Goal: Contribute content: Add original content to the website for others to see

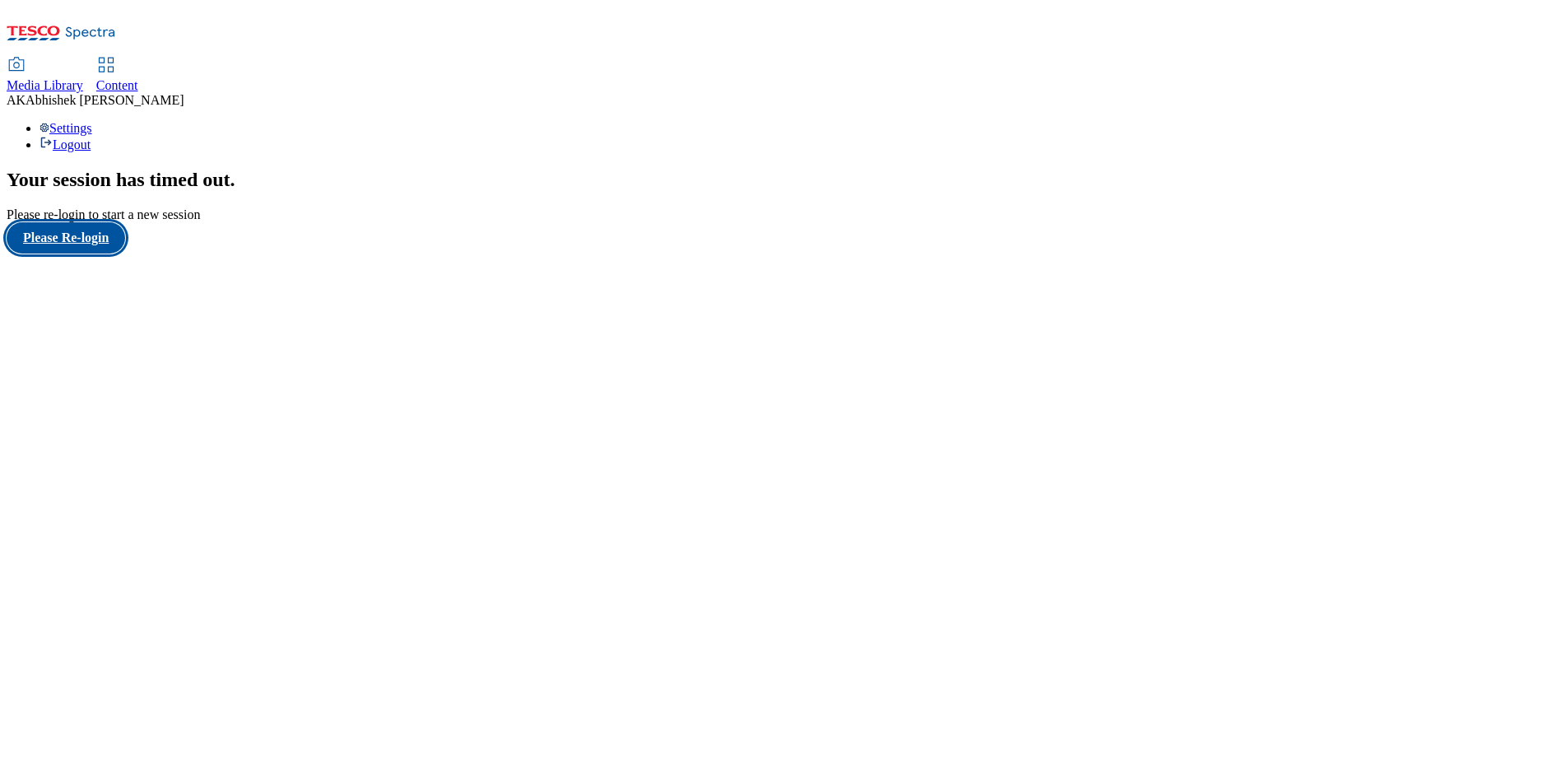
click at [93, 254] on button "Please Re-login" at bounding box center [65, 237] width 119 height 31
click at [100, 254] on button "Please Re-login" at bounding box center [65, 237] width 119 height 31
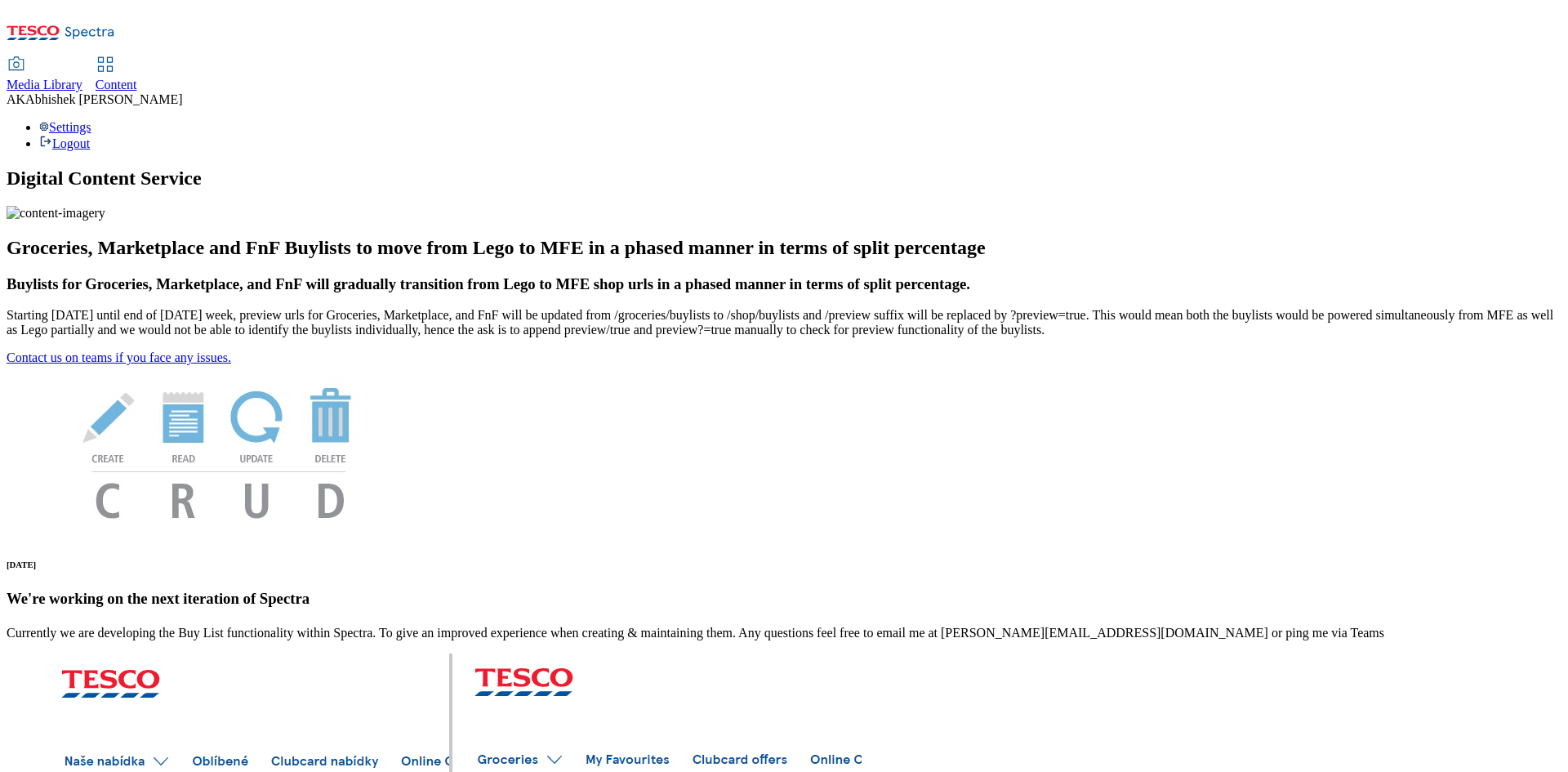
click at [137, 78] on span "Content" at bounding box center [116, 85] width 42 height 14
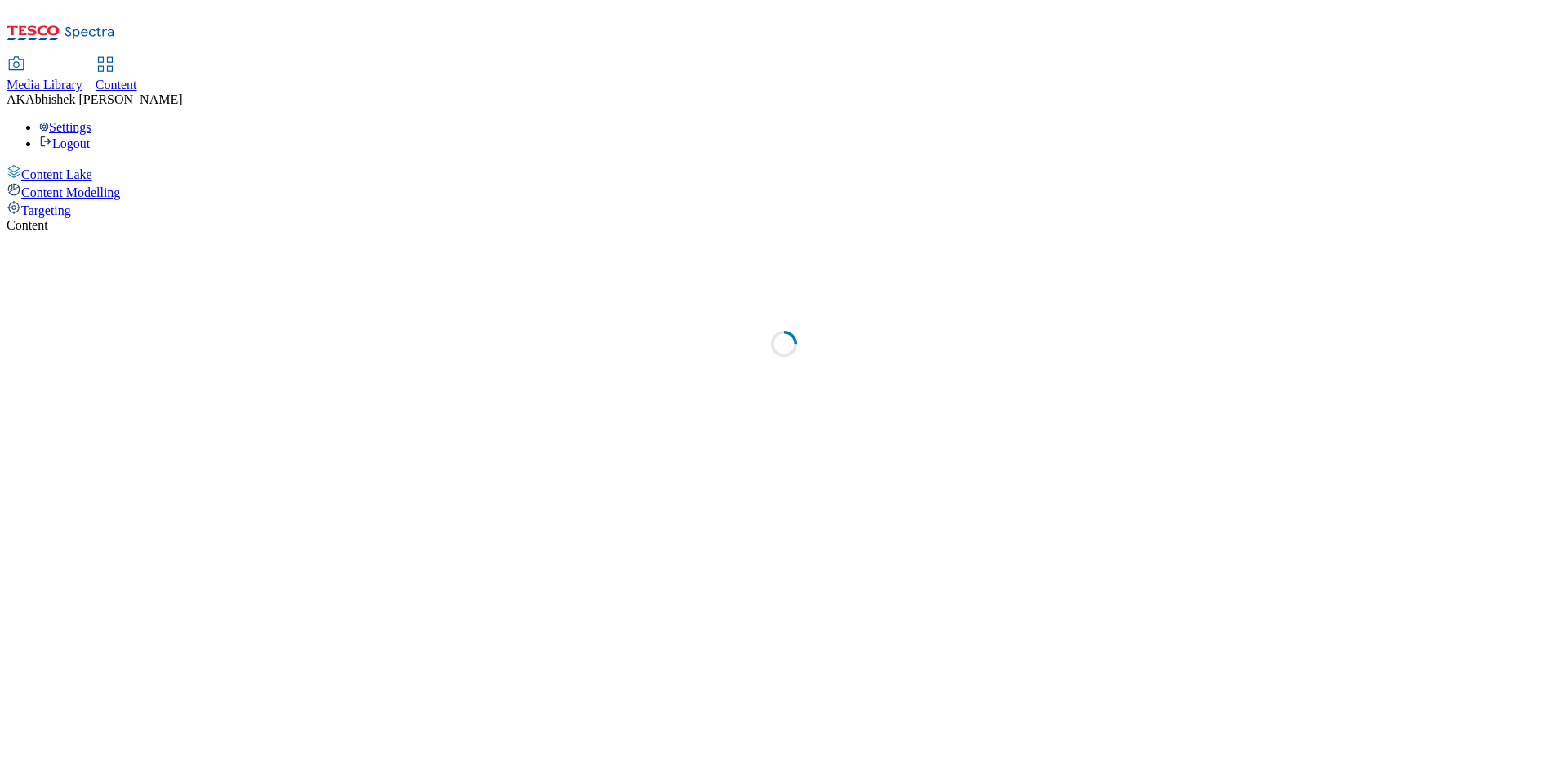
select select "ghs-[GEOGRAPHIC_DATA]"
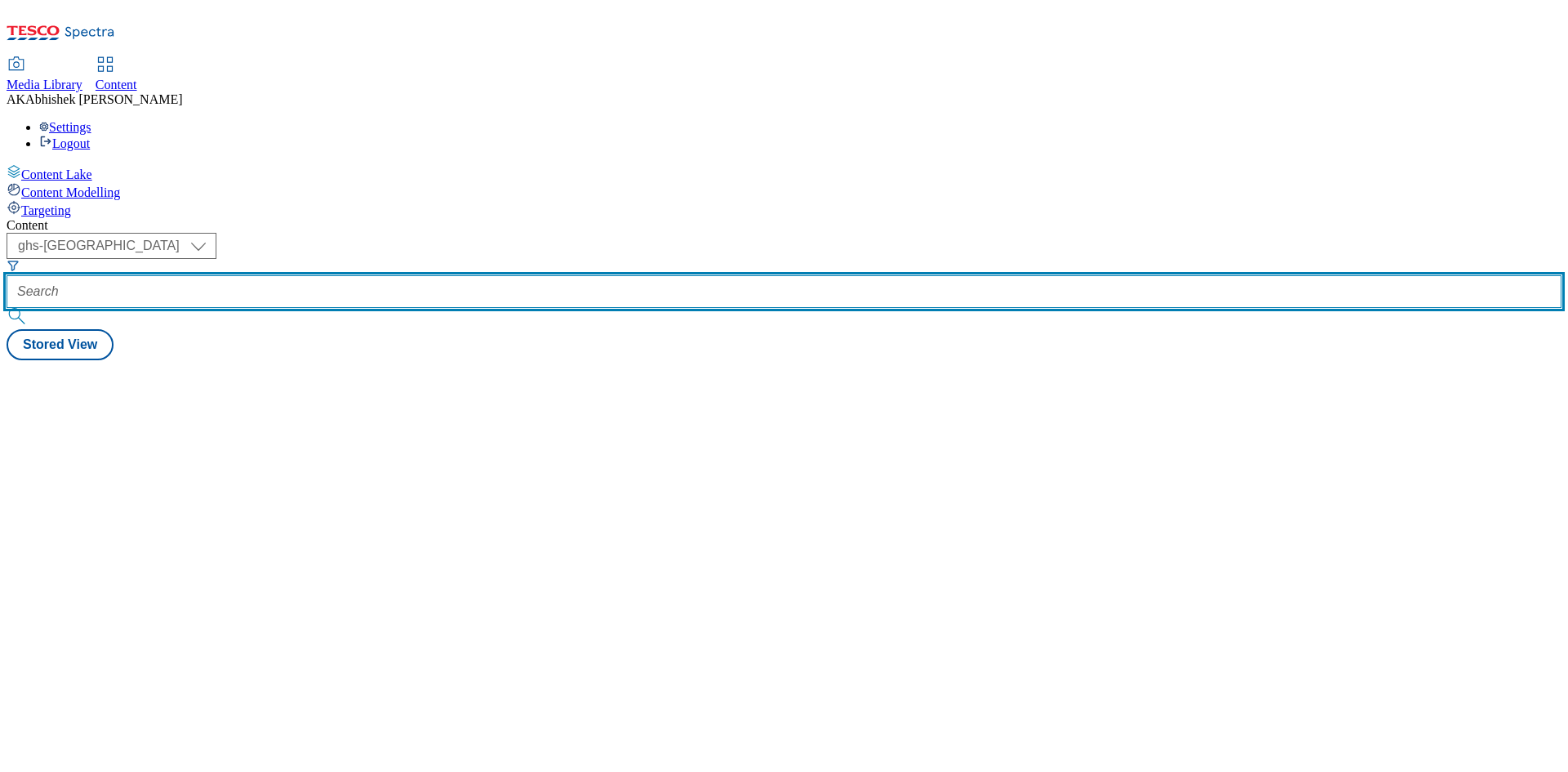
click at [377, 275] on input "text" at bounding box center [783, 291] width 1555 height 32
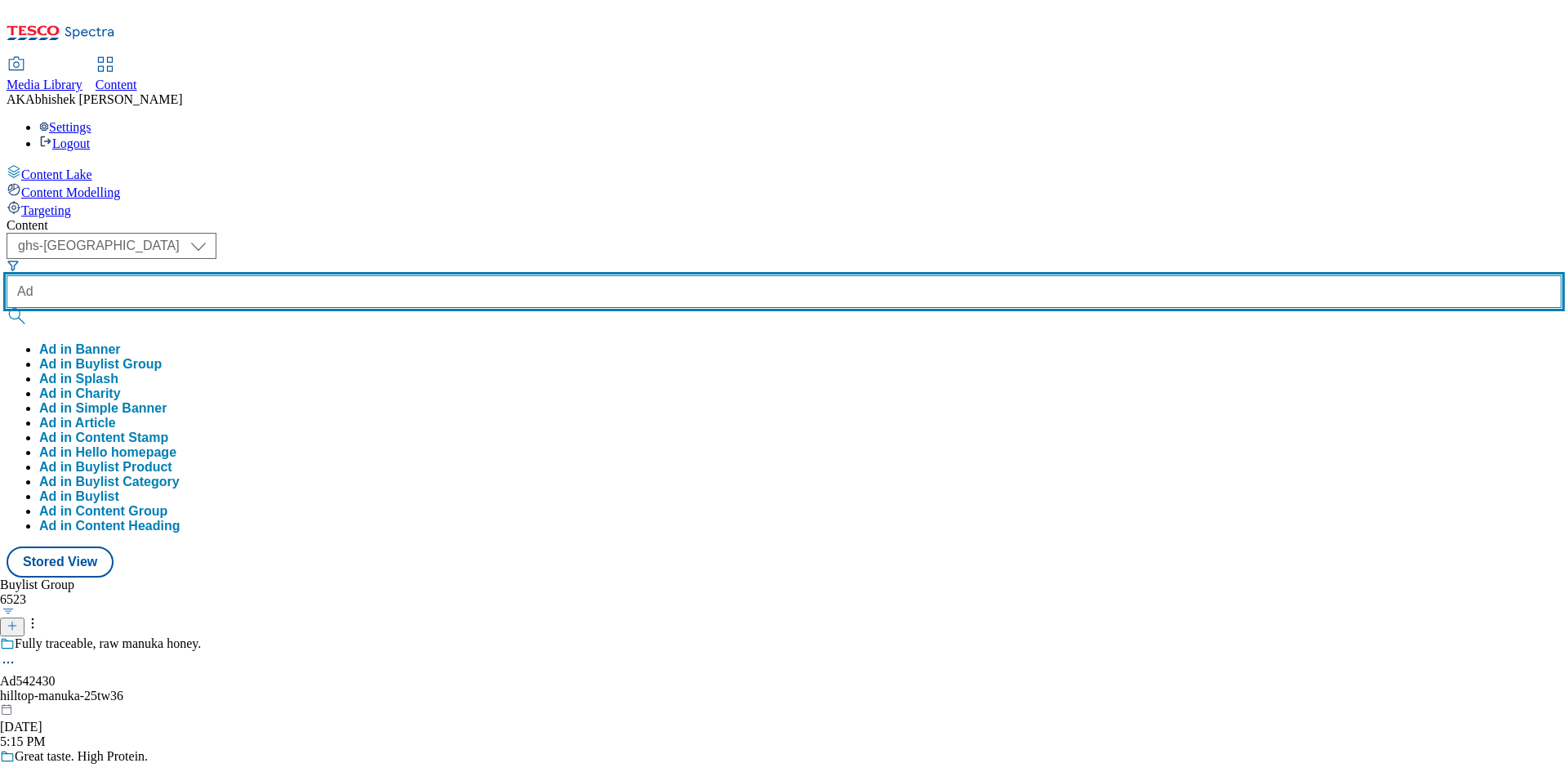
paste input "542496"
type input "Ad542496"
click at [6, 308] on button "submit" at bounding box center [17, 316] width 23 height 17
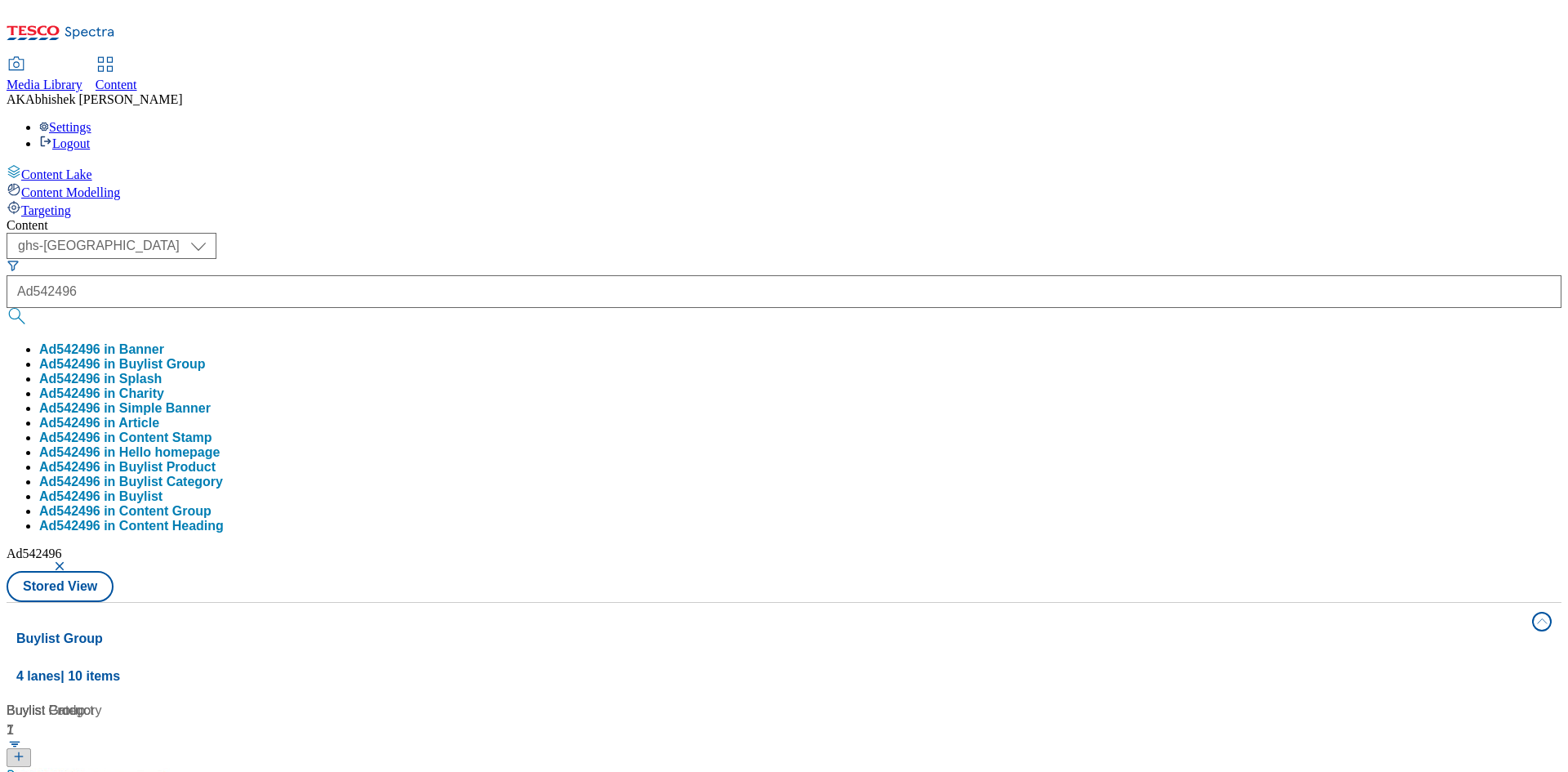
click at [634, 218] on div "Content" at bounding box center [783, 225] width 1555 height 15
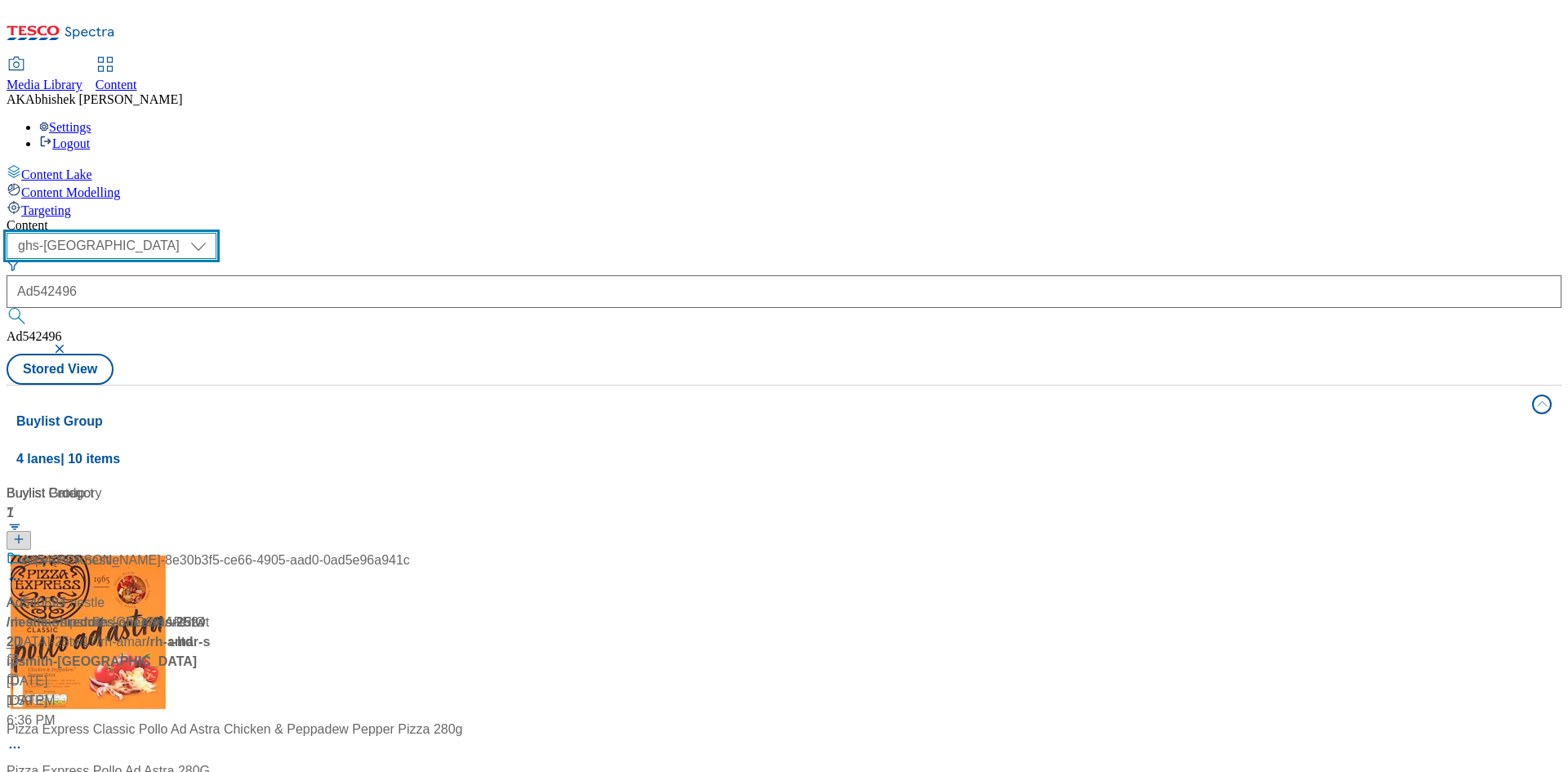
click at [217, 233] on select "ghs-roi ghs-[GEOGRAPHIC_DATA]" at bounding box center [111, 246] width 210 height 26
select select "ghs-roi"
click at [212, 233] on select "ghs-roi ghs-[GEOGRAPHIC_DATA]" at bounding box center [111, 246] width 210 height 26
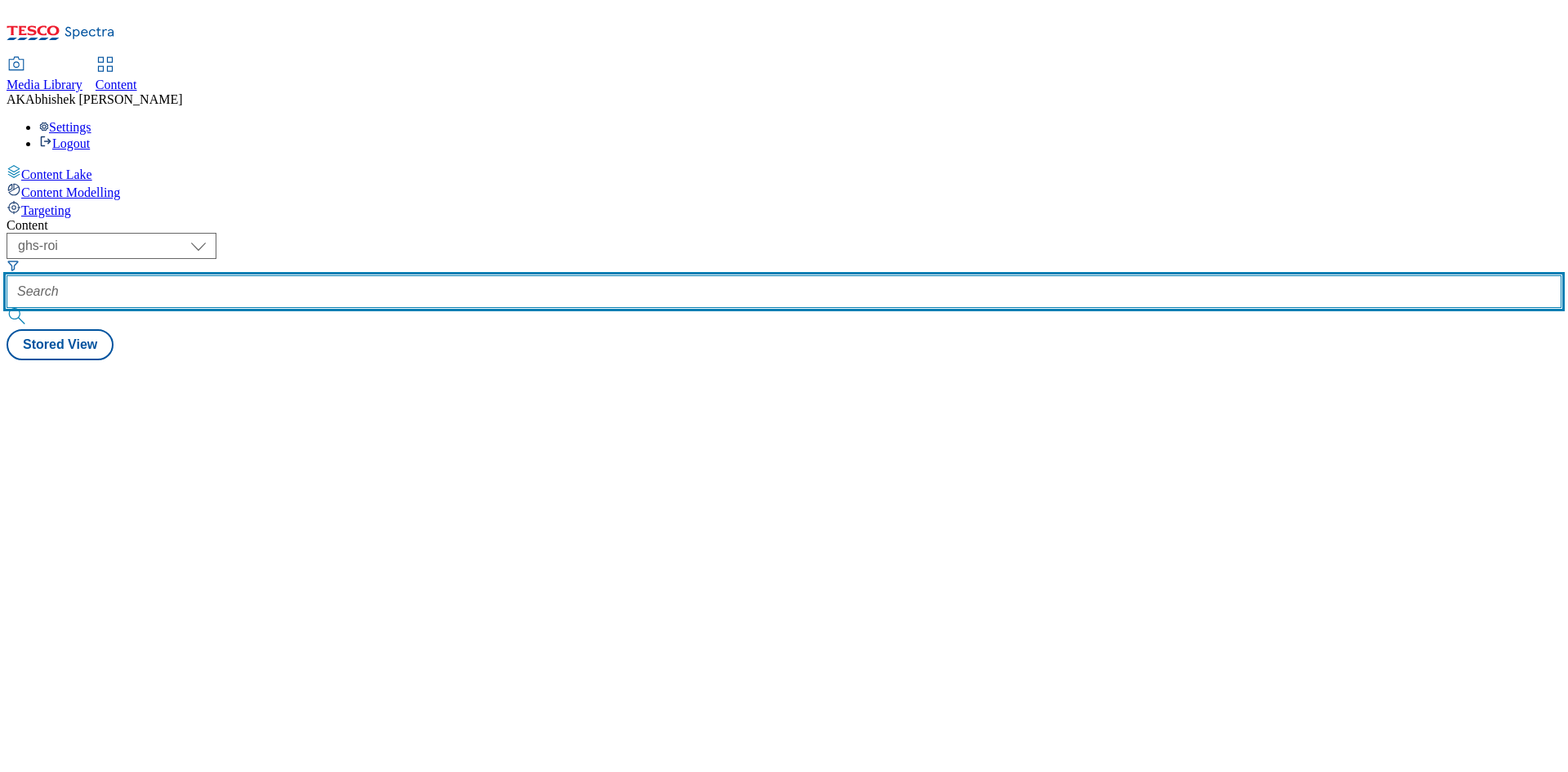
click at [389, 275] on input "text" at bounding box center [783, 291] width 1555 height 32
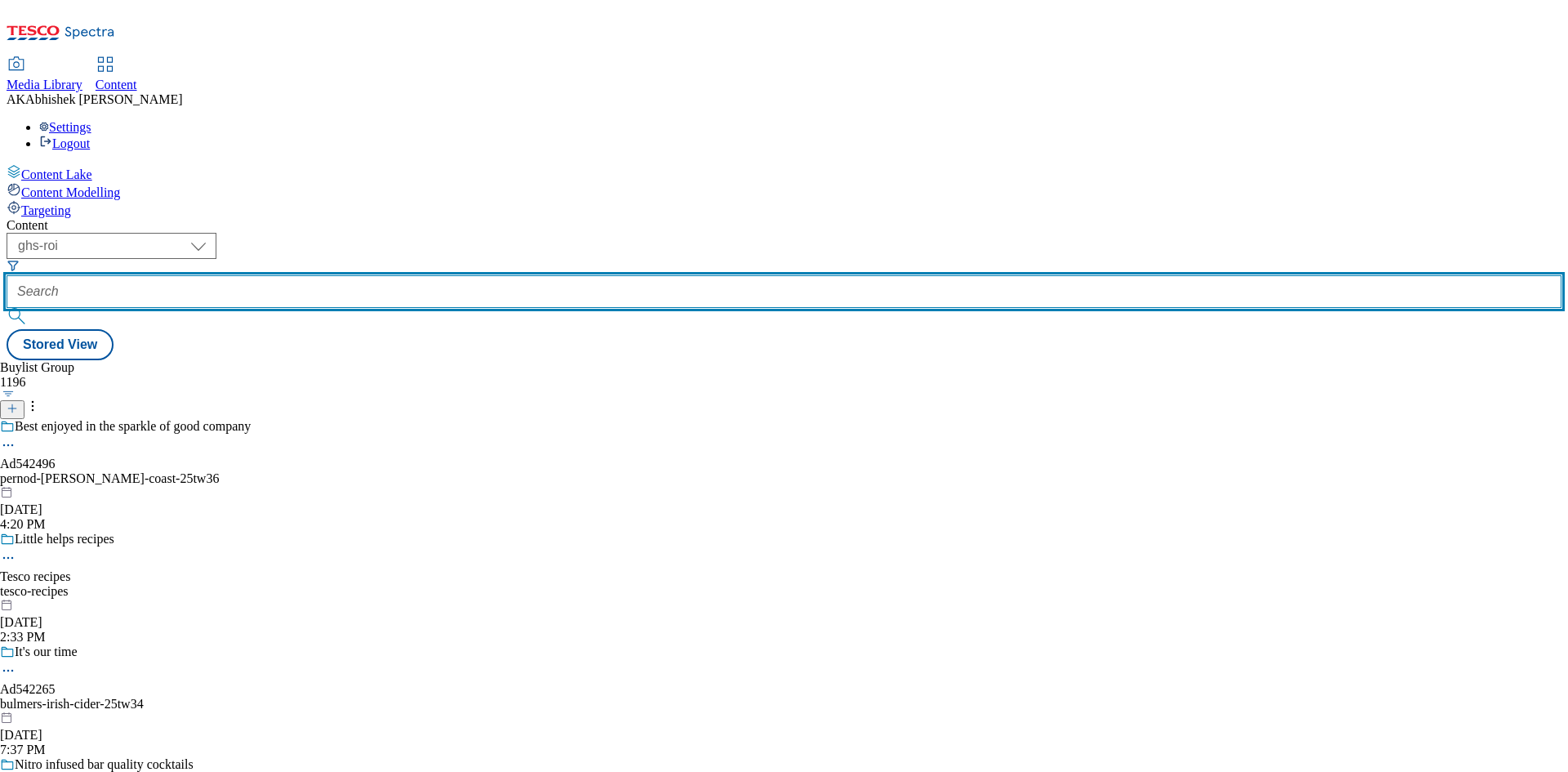
paste input "542496"
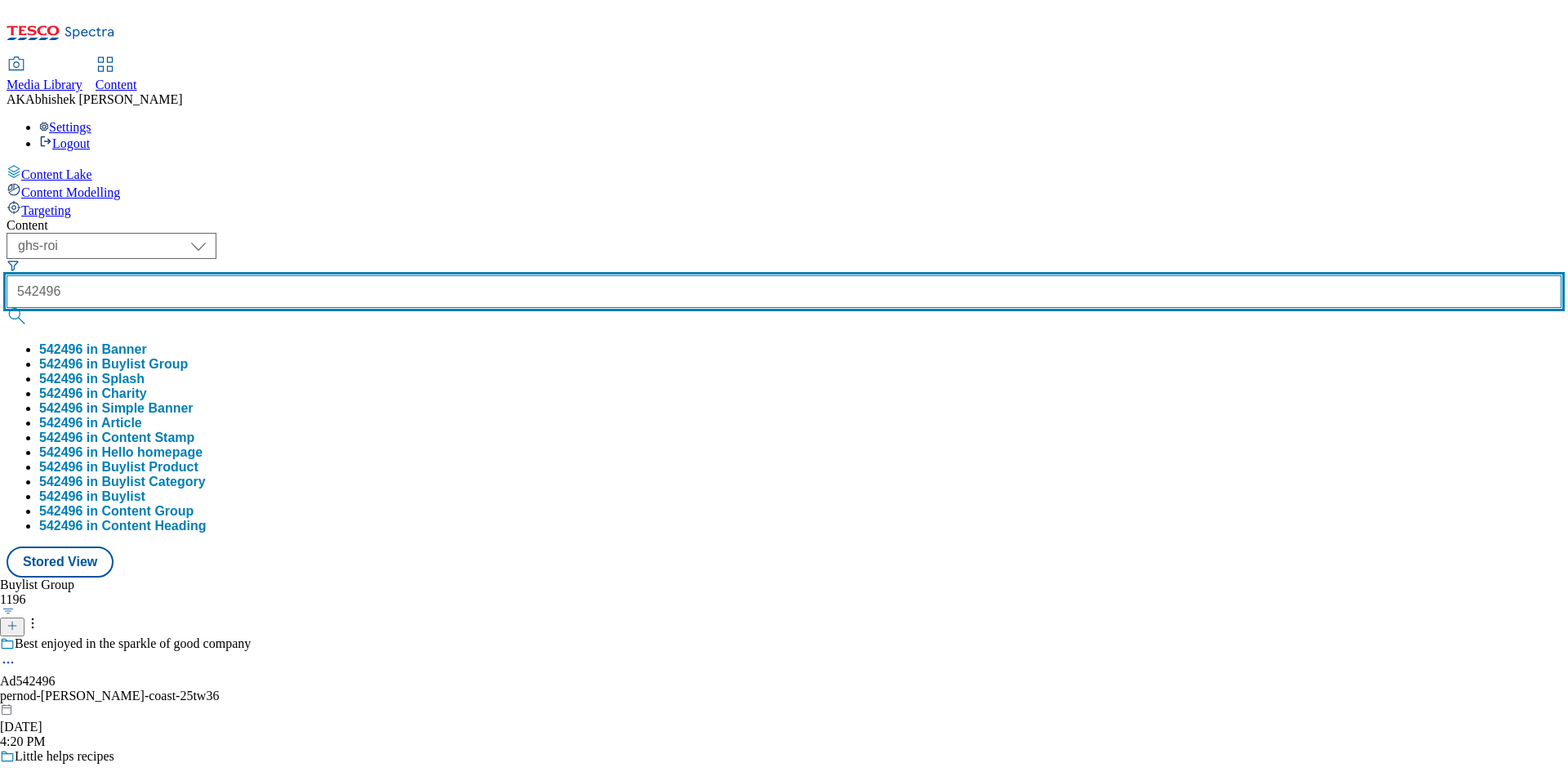
type input "542496"
click at [6, 308] on button "submit" at bounding box center [17, 316] width 23 height 17
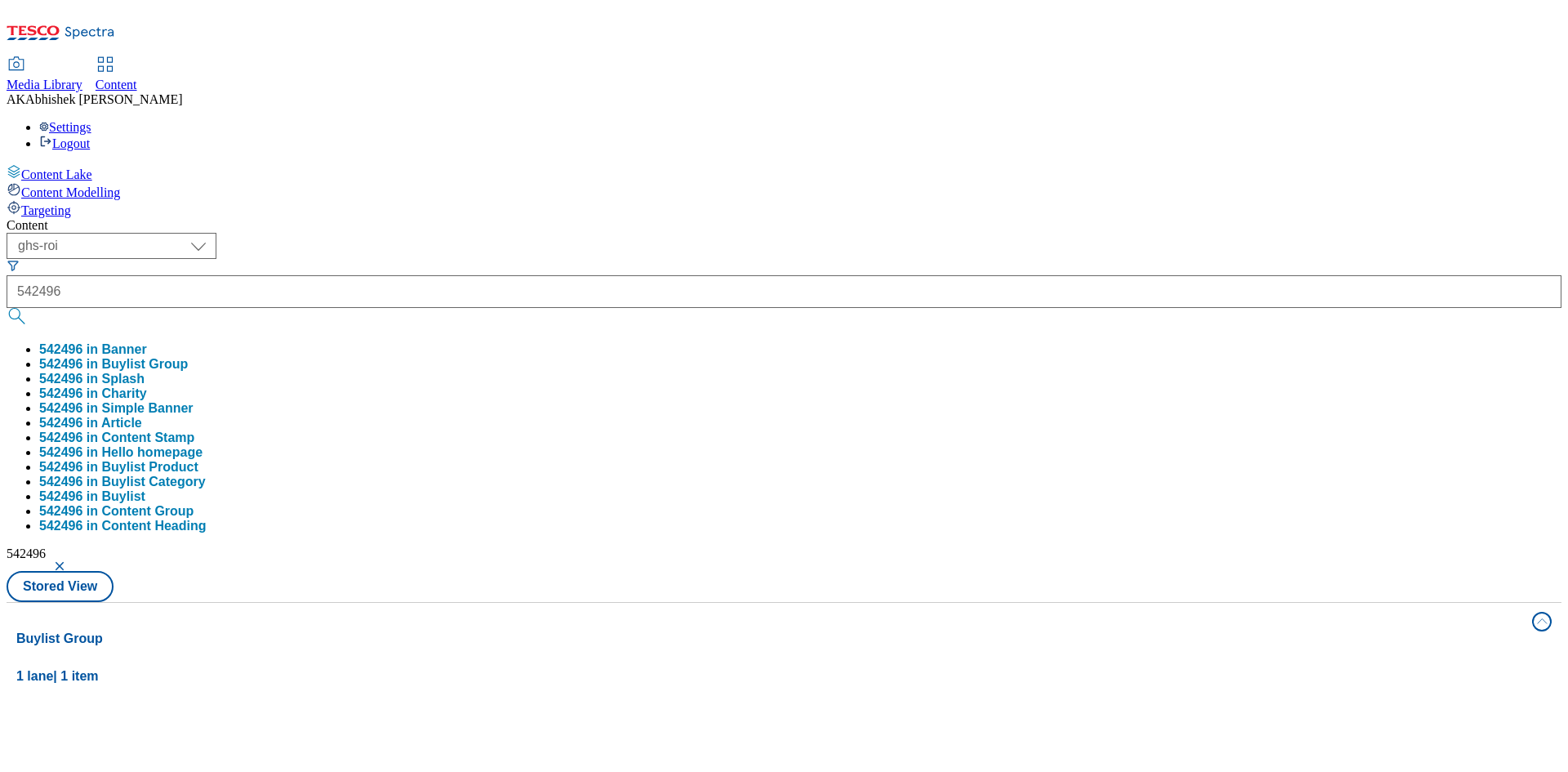
click at [543, 218] on div "Content ( optional ) ghs-roi ghs-uk ghs-roi 542496 542496 in Banner 542496 in B…" at bounding box center [783, 766] width 1555 height 1096
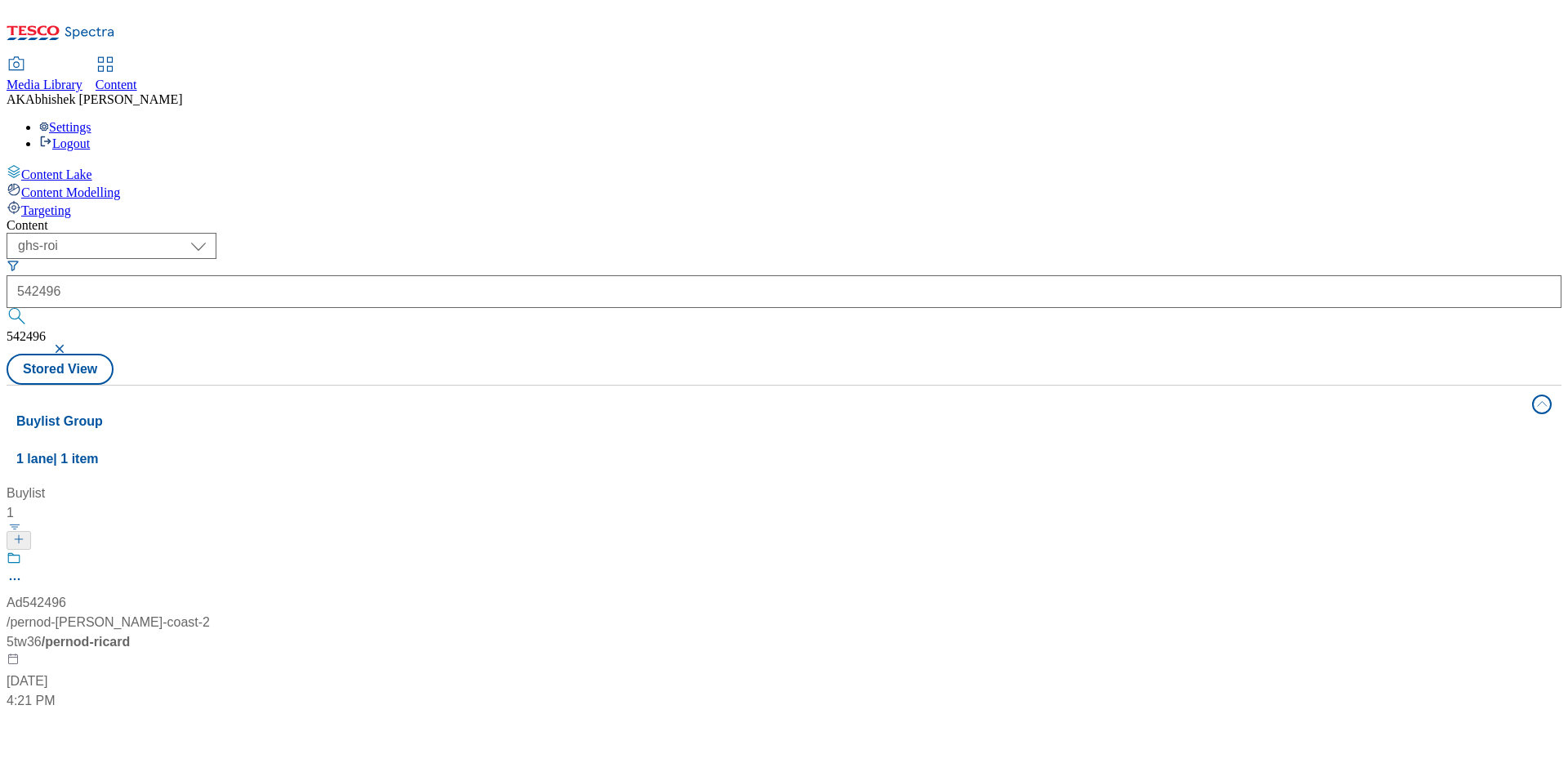
drag, startPoint x: 410, startPoint y: 335, endPoint x: 443, endPoint y: 304, distance: 45.3
click at [211, 551] on div at bounding box center [108, 572] width 205 height 43
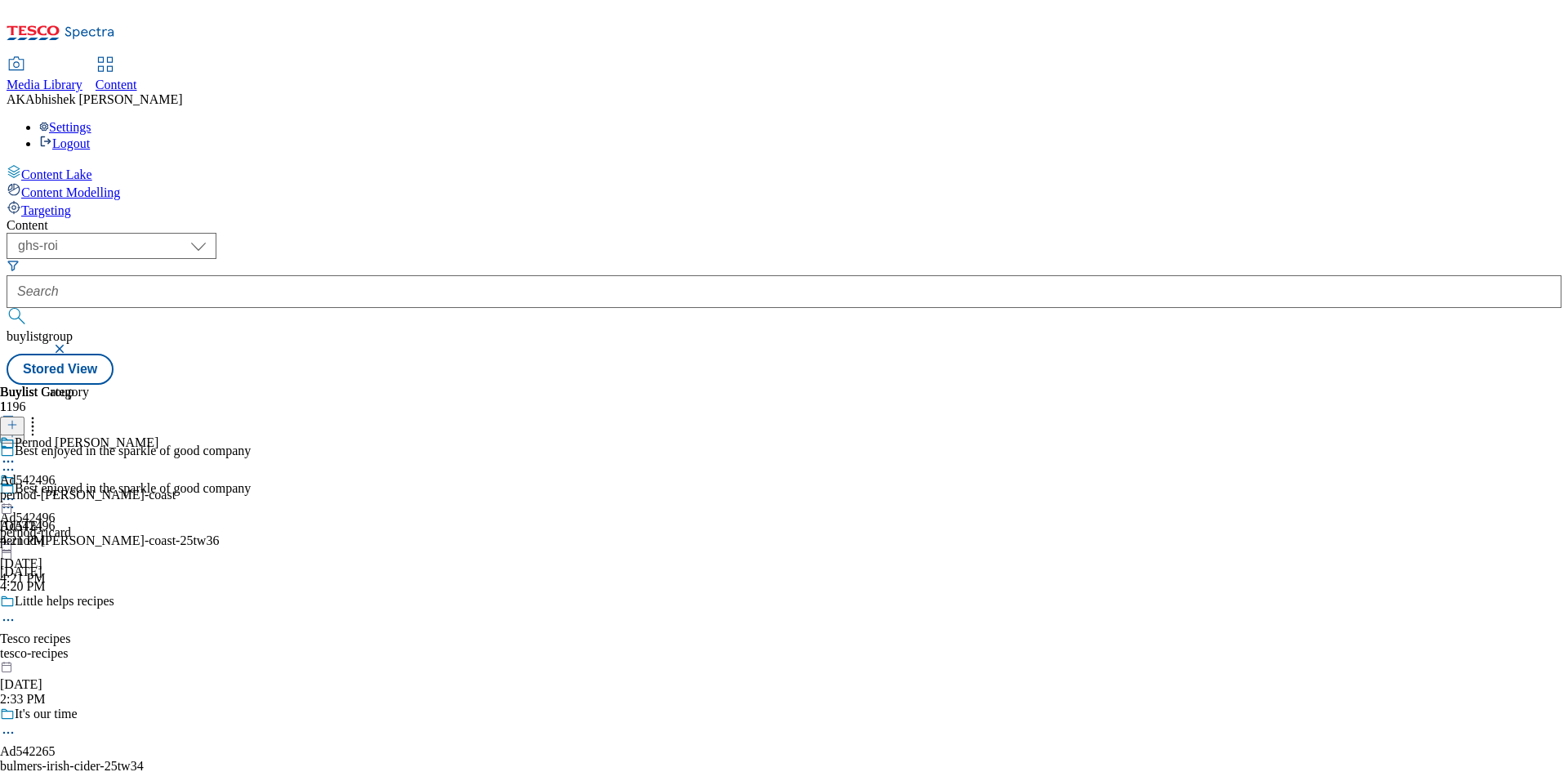
click at [17, 499] on icon at bounding box center [8, 507] width 17 height 17
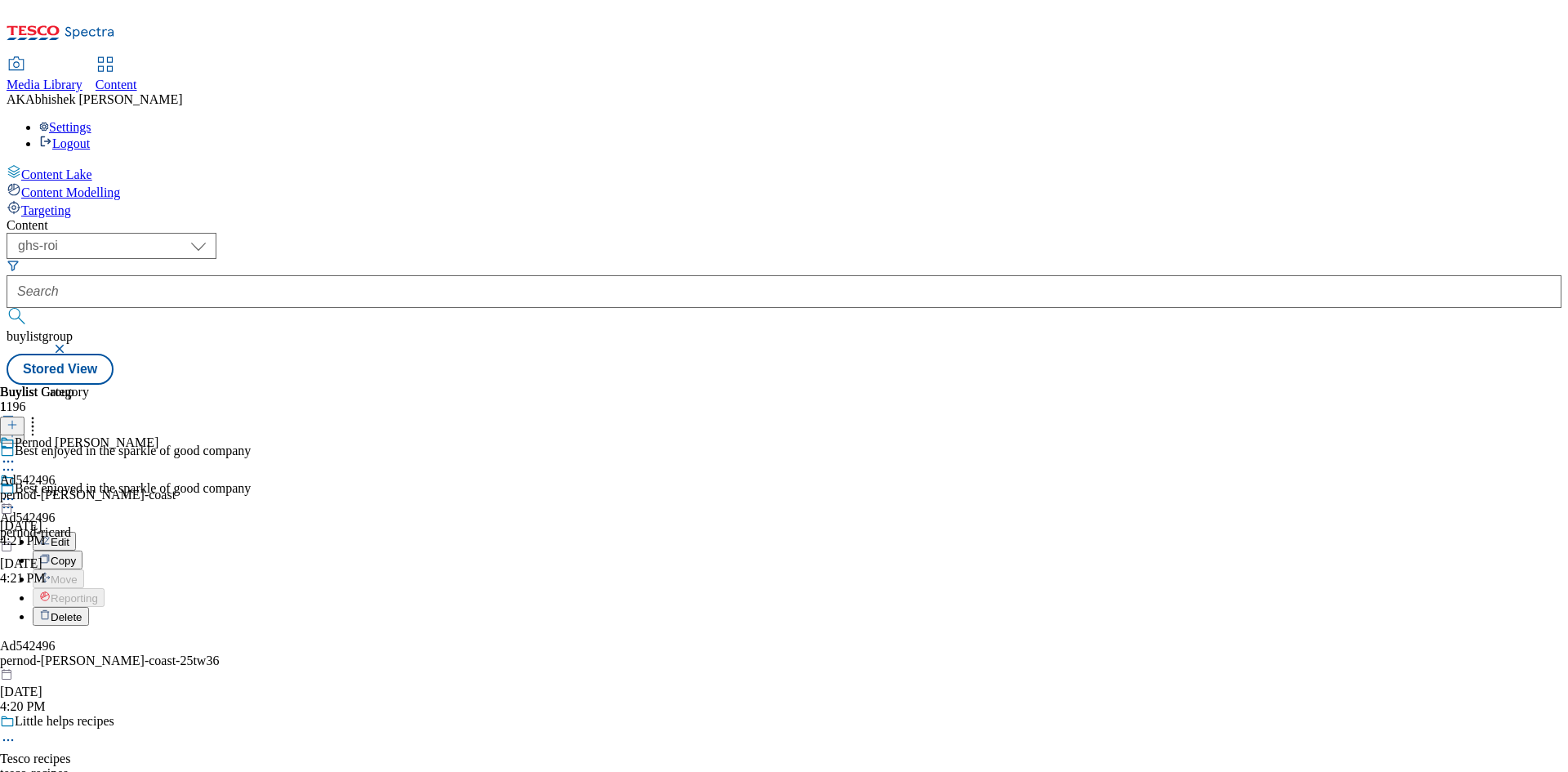
click at [76, 532] on button "Edit" at bounding box center [54, 540] width 44 height 18
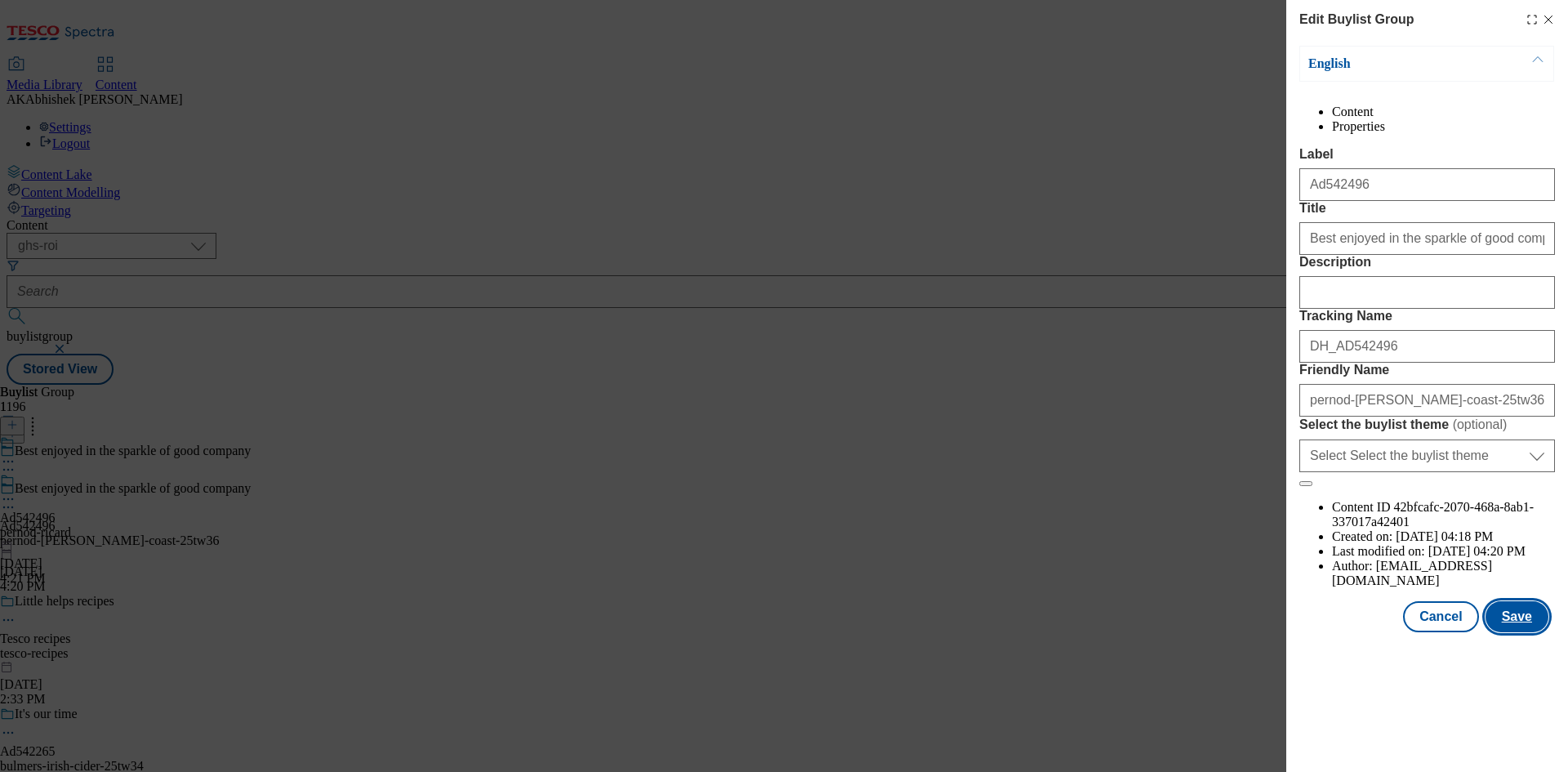
click at [1523, 632] on button "Save" at bounding box center [1516, 616] width 63 height 31
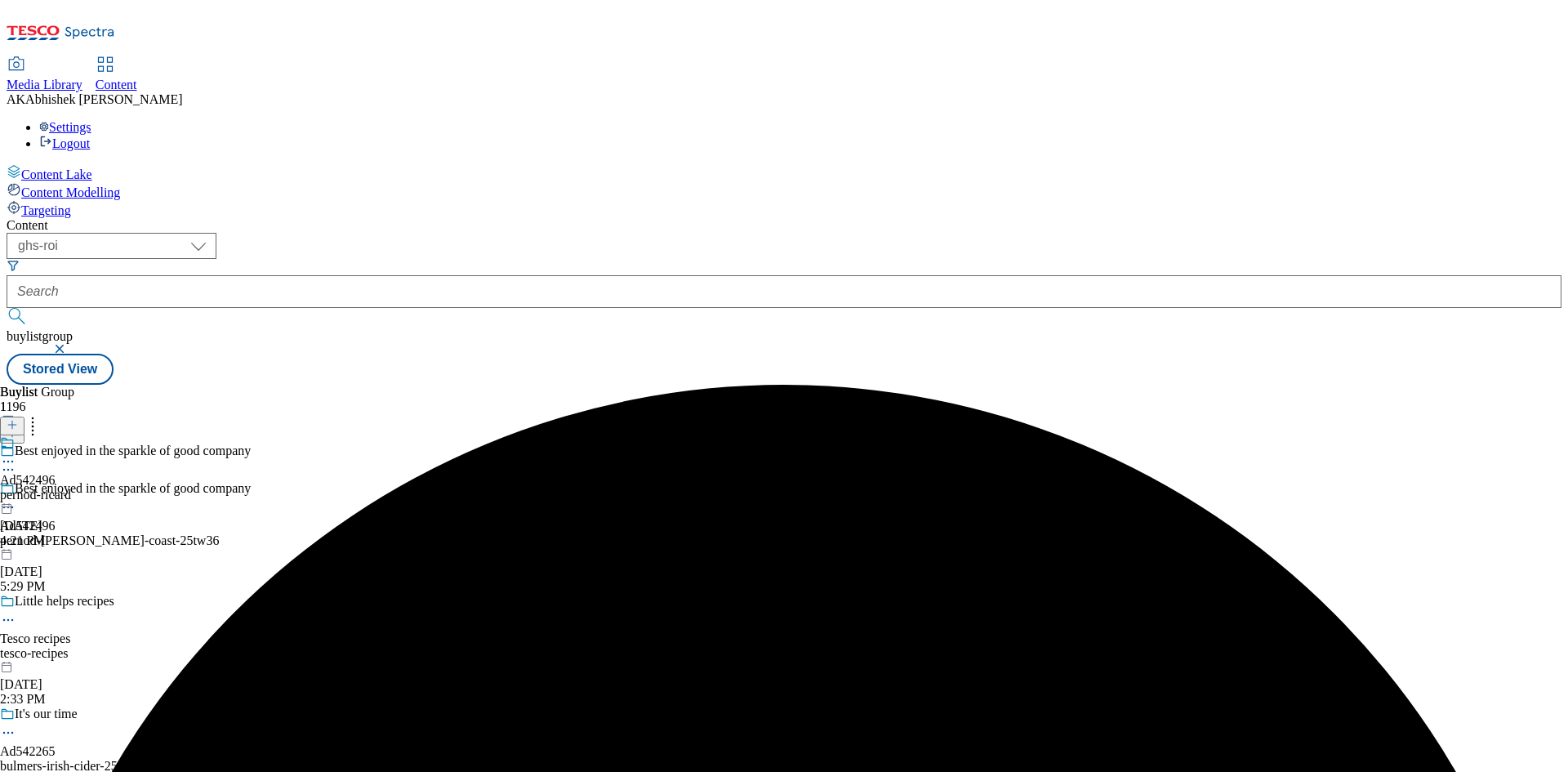
click at [17, 499] on icon at bounding box center [8, 507] width 17 height 17
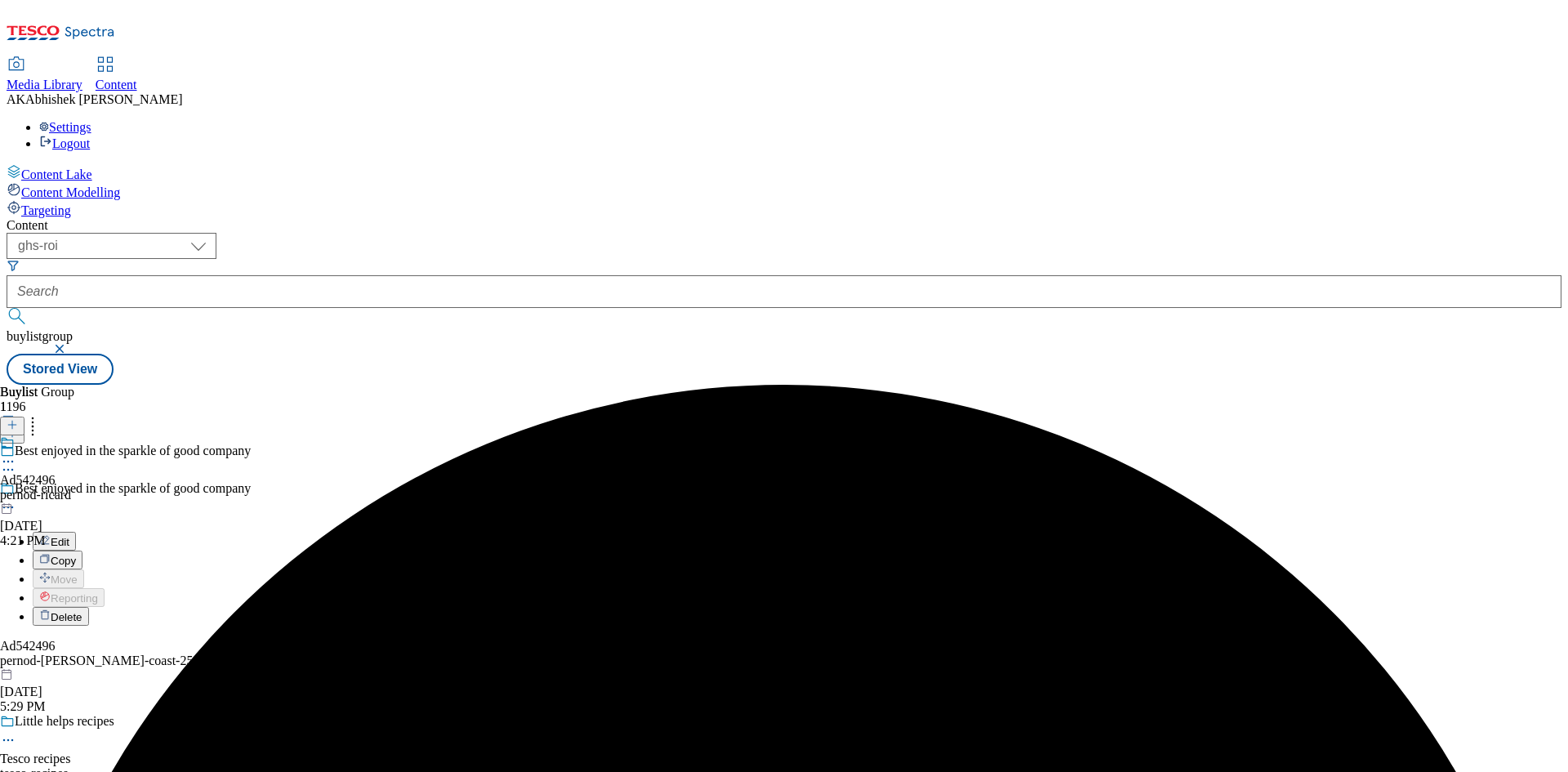
click at [76, 532] on button "Edit" at bounding box center [54, 540] width 44 height 18
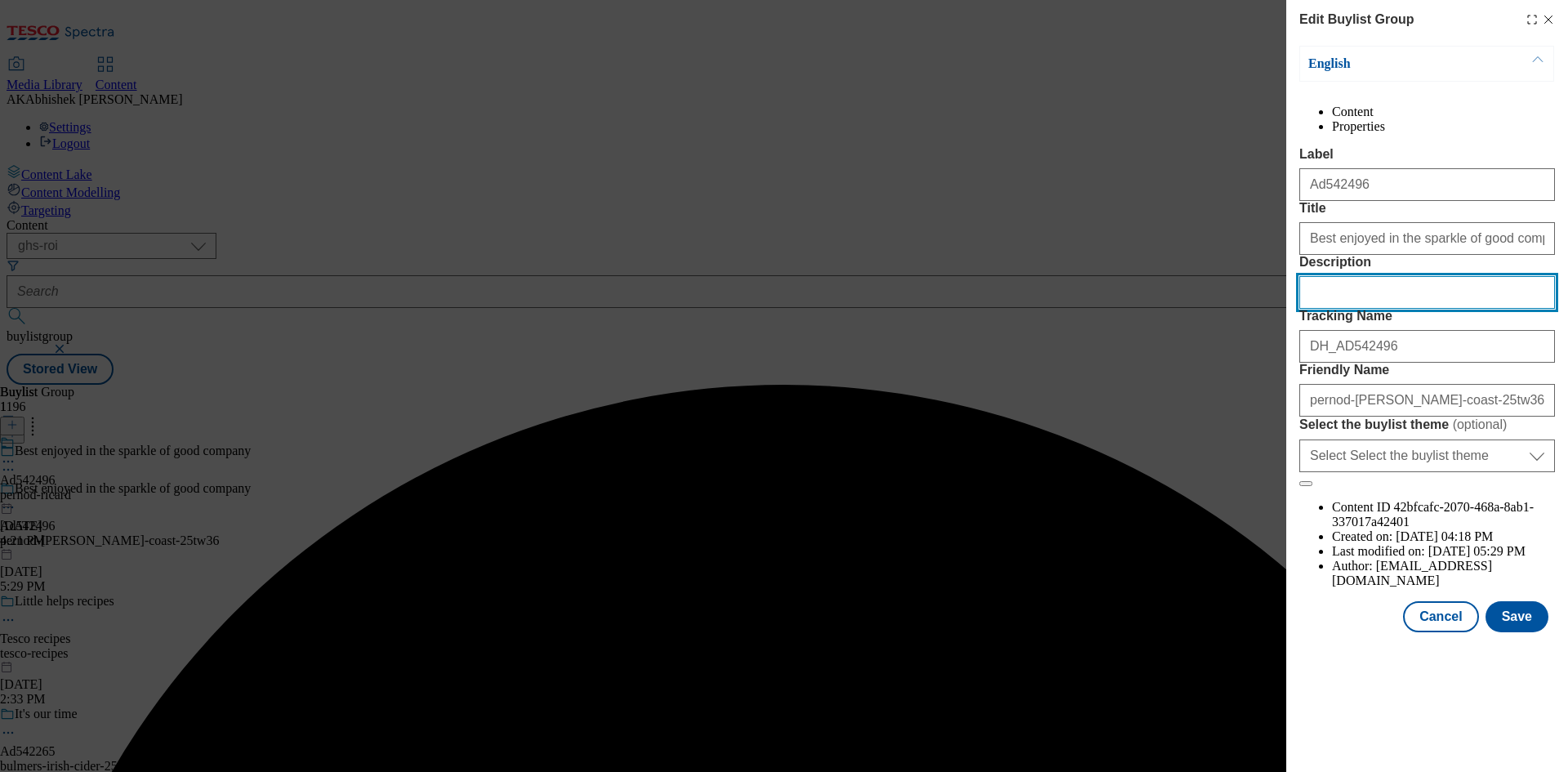
click at [1345, 309] on input "Description" at bounding box center [1426, 292] width 255 height 32
paste input "West Coast Cooler Sunburst 4 x 250ml"
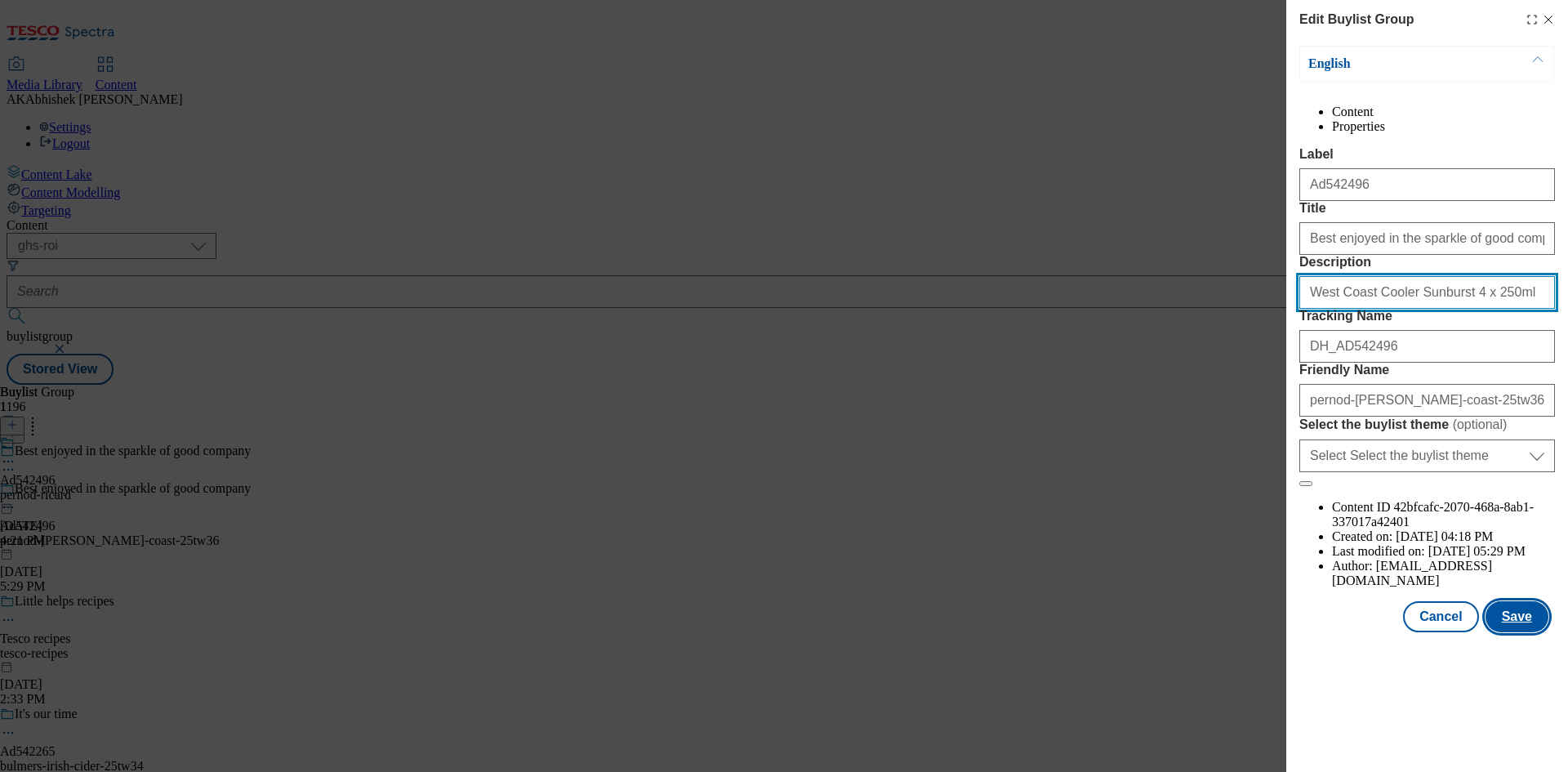
type input "West Coast Cooler Sunburst 4 x 250ml"
click at [1507, 632] on button "Save" at bounding box center [1516, 616] width 63 height 31
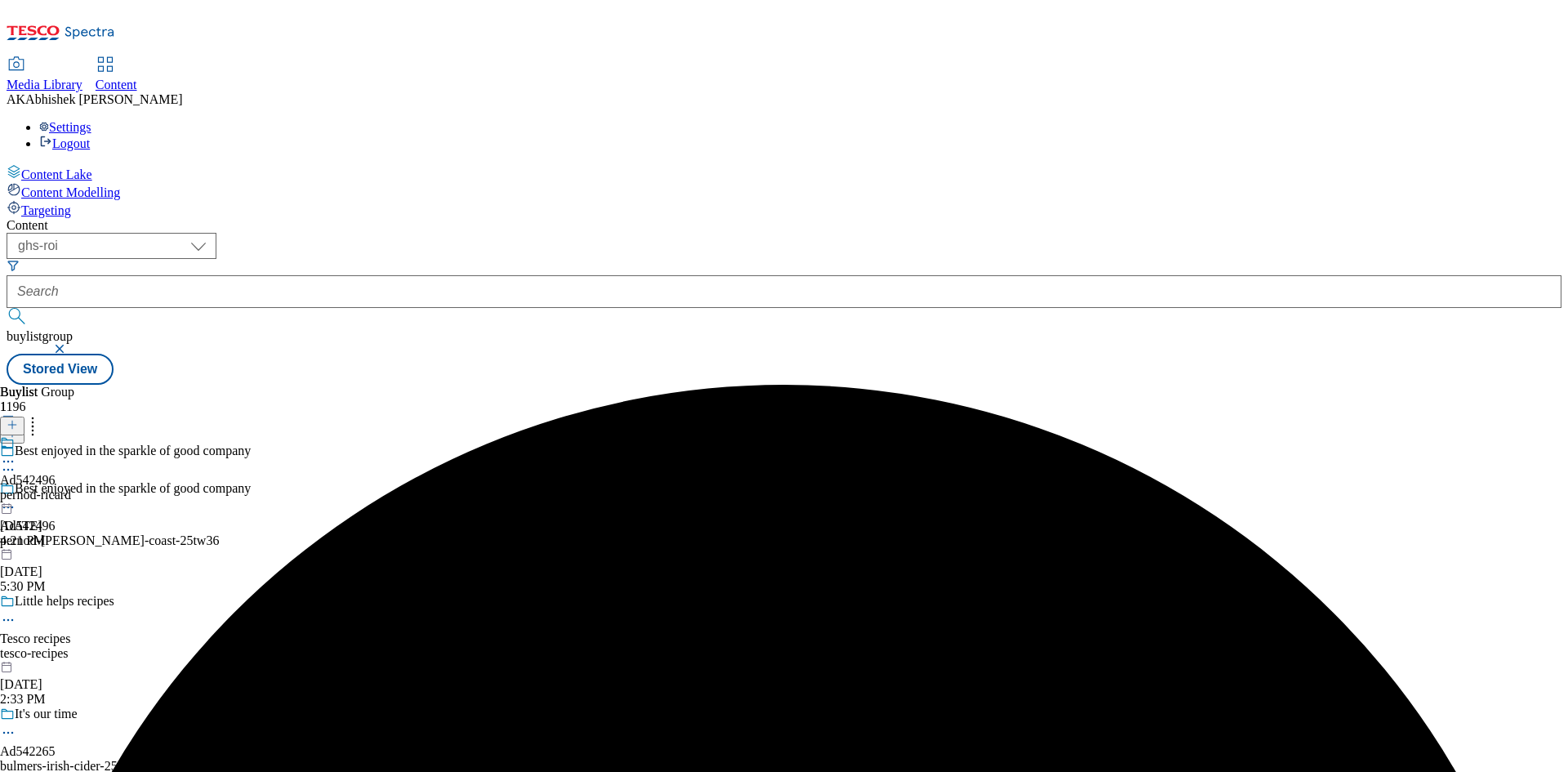
click at [17, 453] on icon at bounding box center [8, 461] width 17 height 17
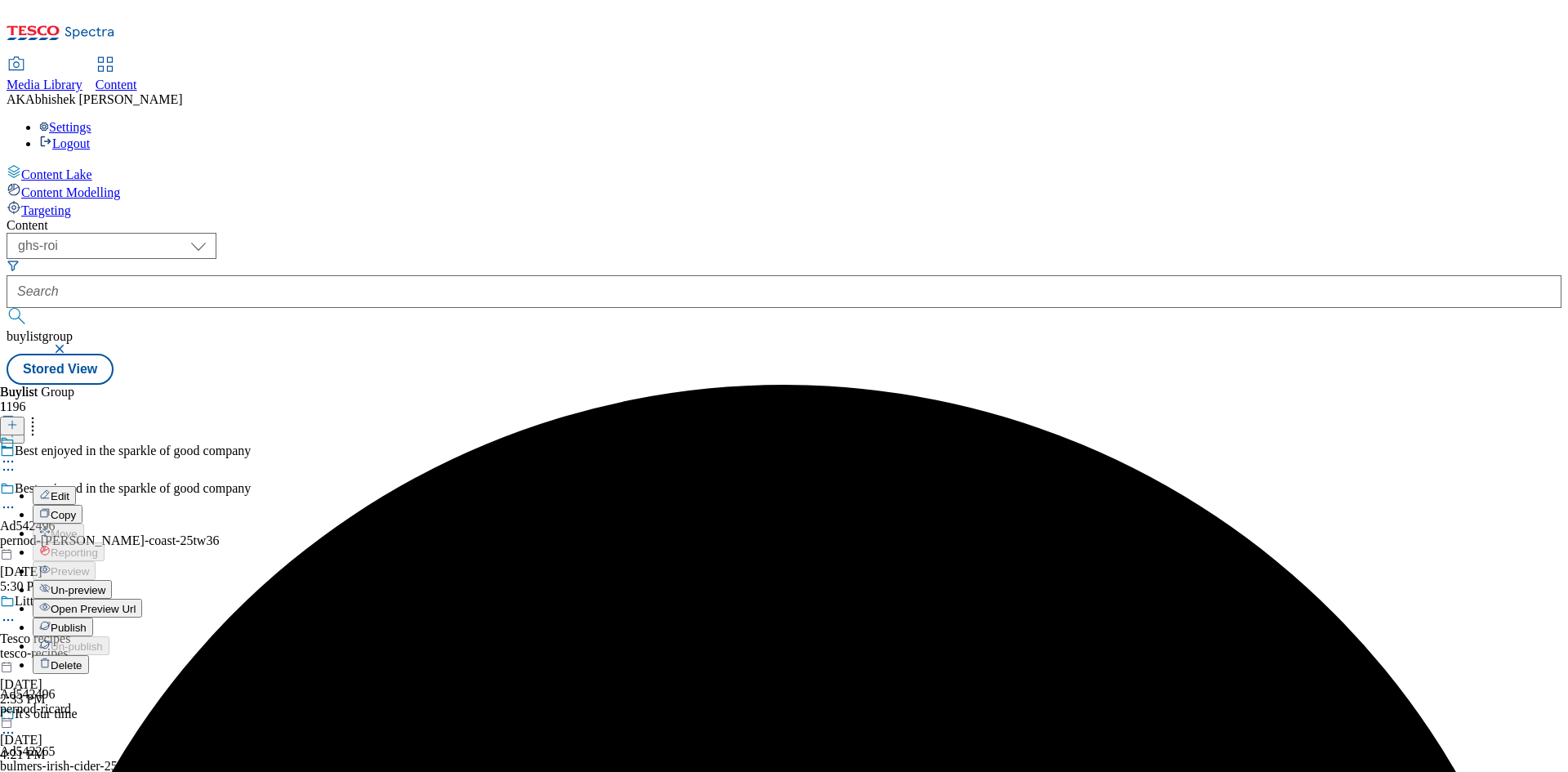
click at [69, 490] on span "Edit" at bounding box center [59, 496] width 18 height 12
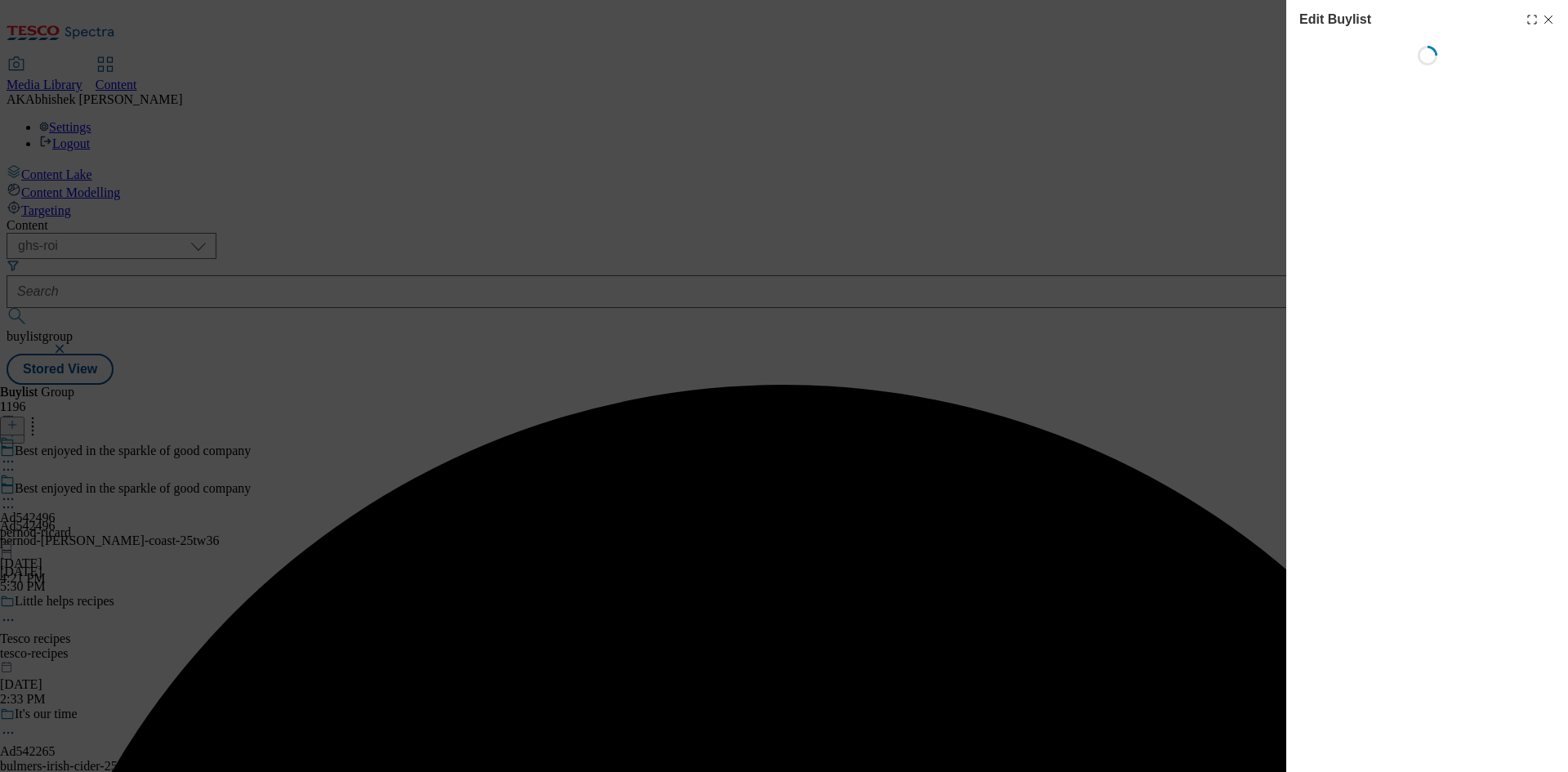
select select "tactical"
select select "supplier funded short term 1-3 weeks"
select select "dunnhumby"
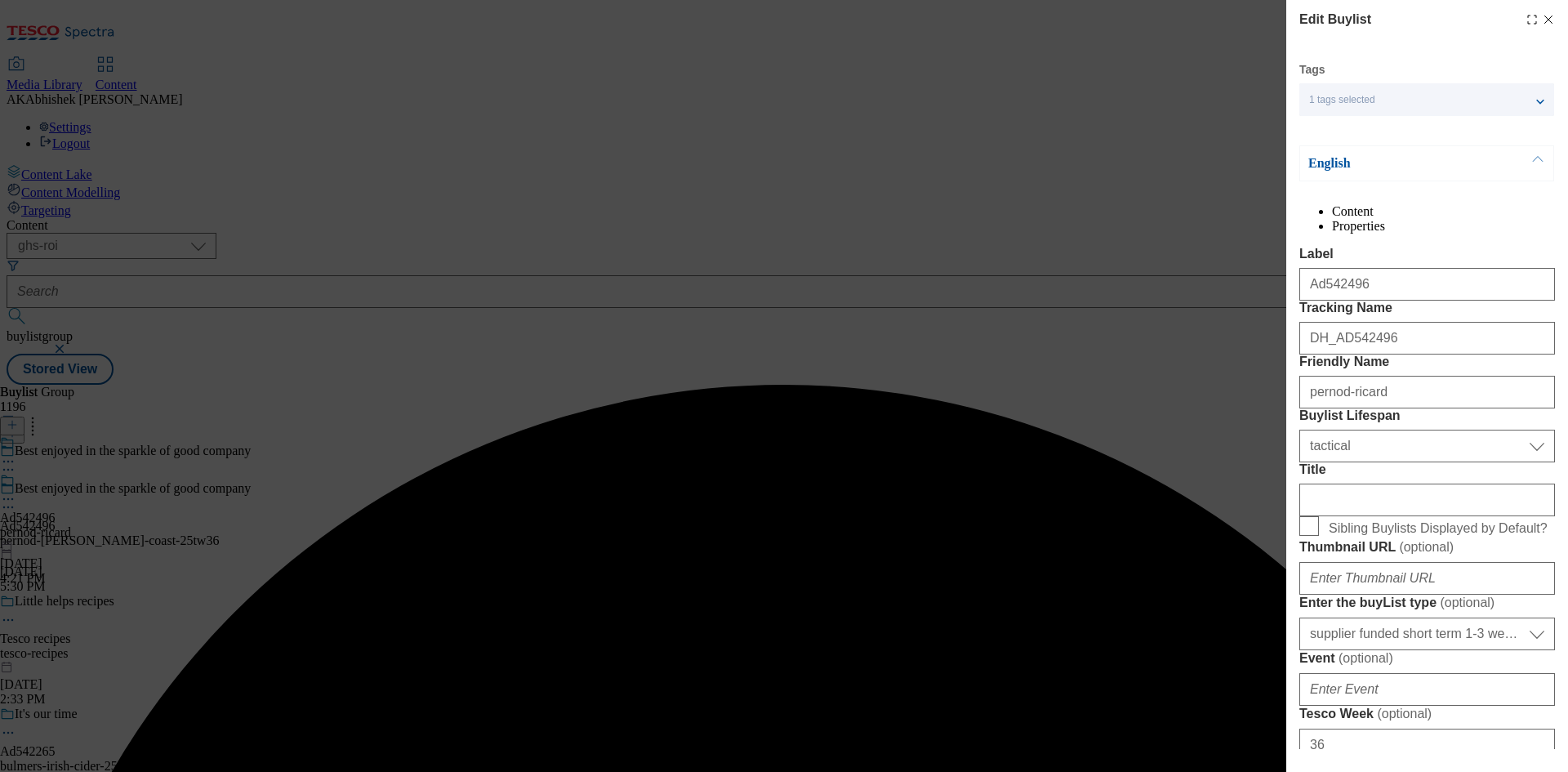
select select "Banner"
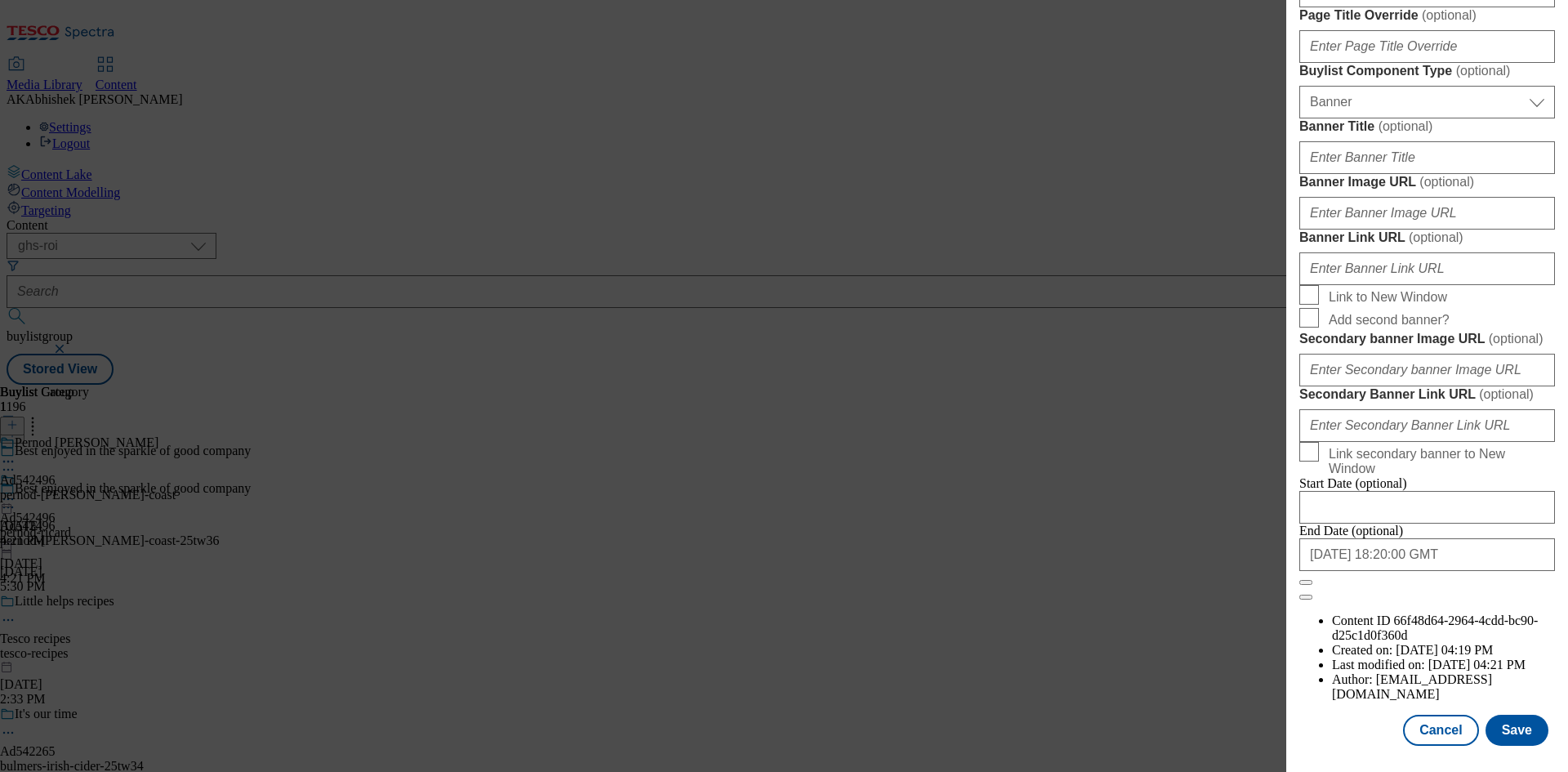
scroll to position [1604, 0]
click at [1451, 571] on input "[DATE] 18:20:00 GMT" at bounding box center [1426, 554] width 255 height 32
select select "2026"
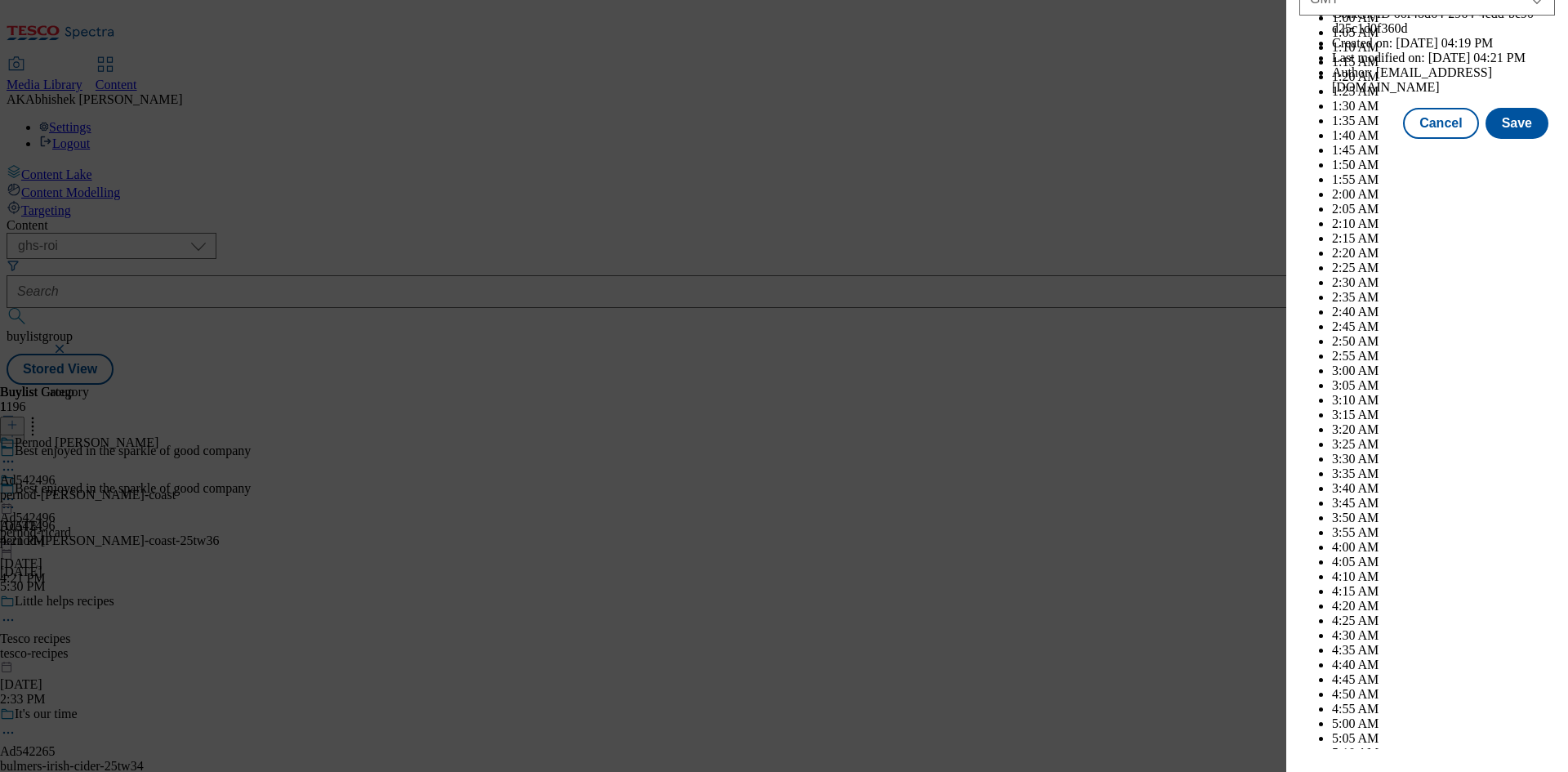
scroll to position [6639, 0]
select select "March"
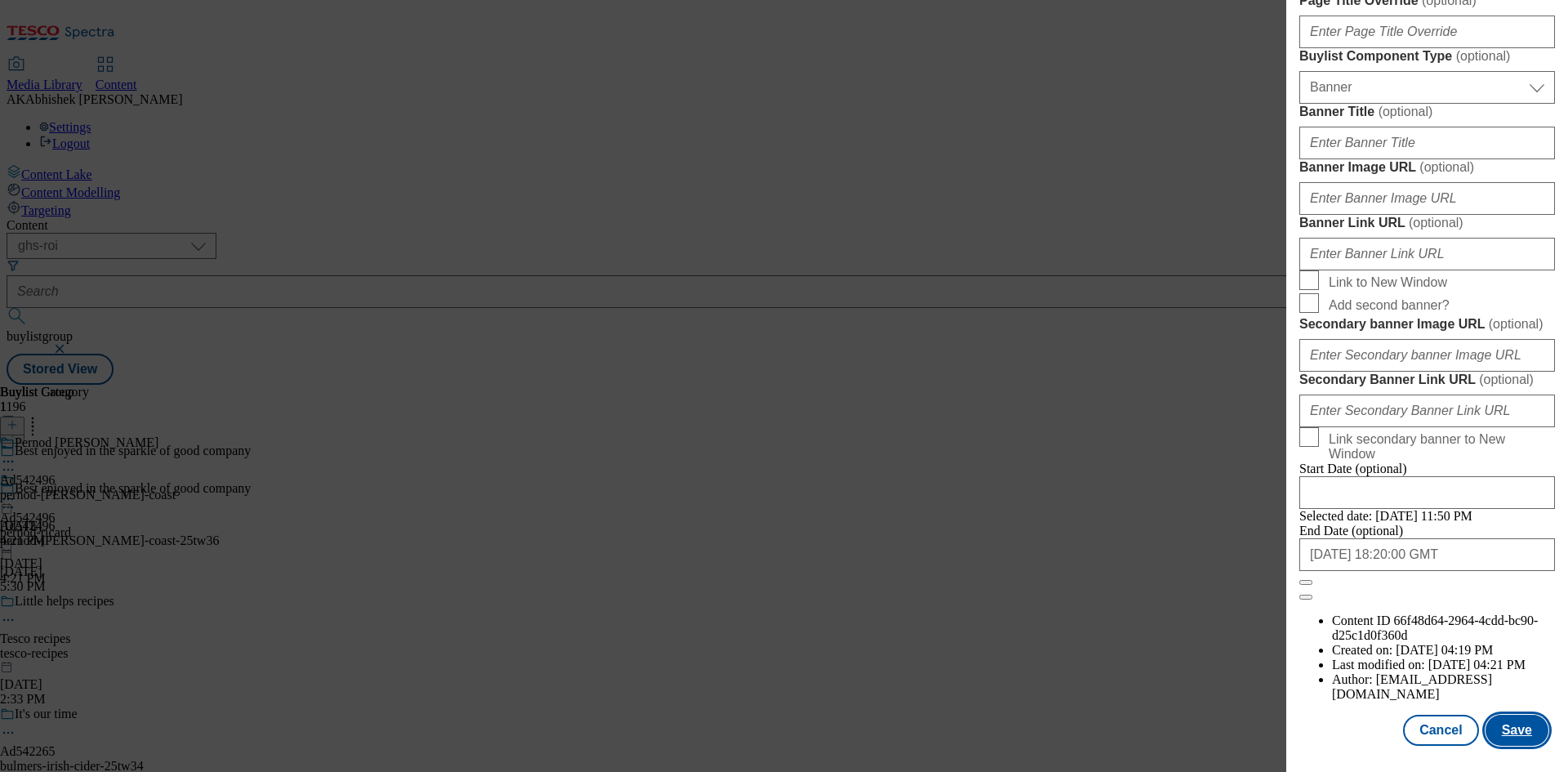
click at [1497, 714] on button "Save" at bounding box center [1516, 729] width 63 height 31
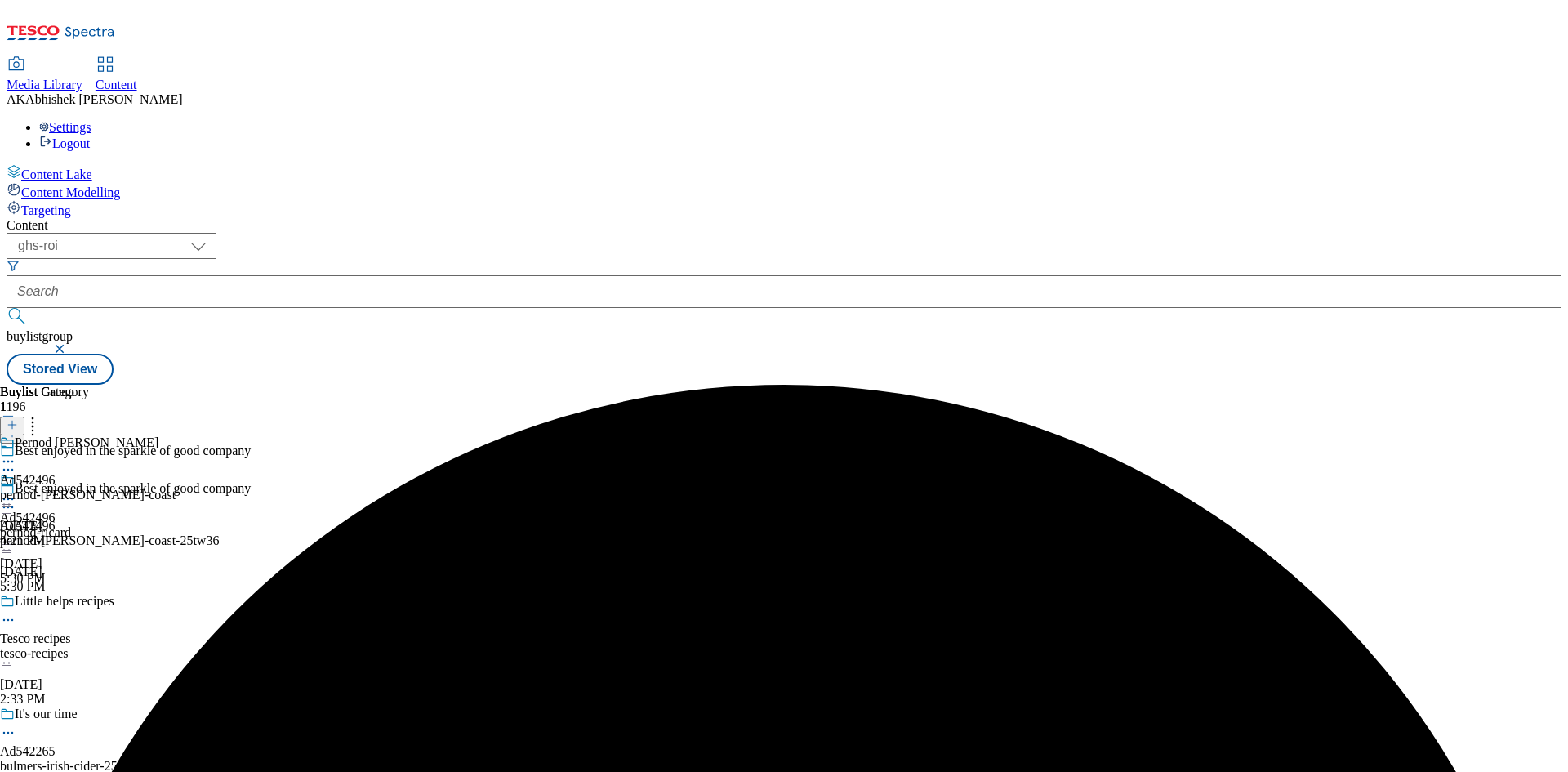
click at [17, 453] on icon at bounding box center [8, 461] width 17 height 17
click at [17, 490] on icon at bounding box center [8, 498] width 17 height 17
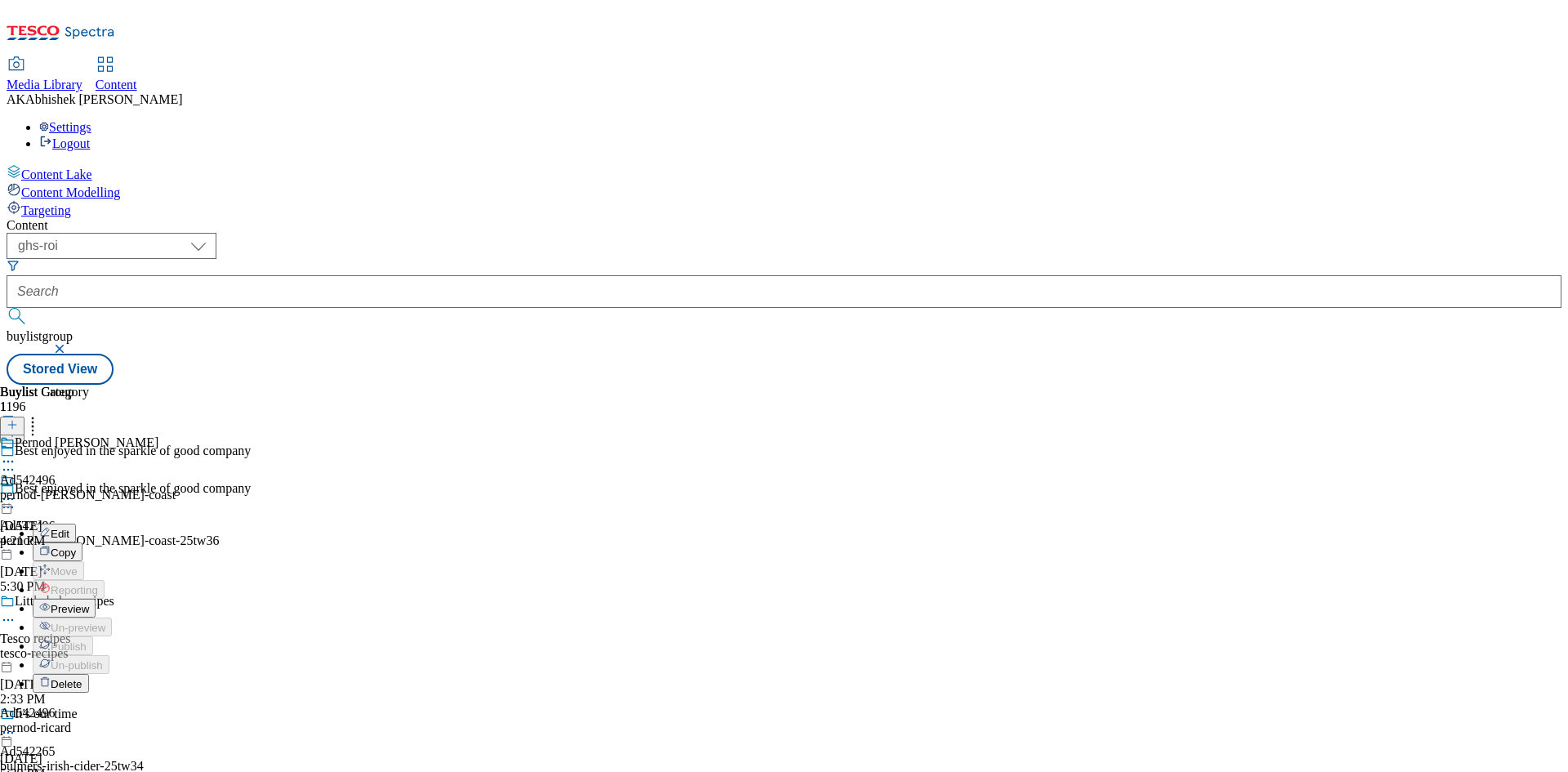
click at [76, 524] on button "Edit" at bounding box center [54, 532] width 44 height 18
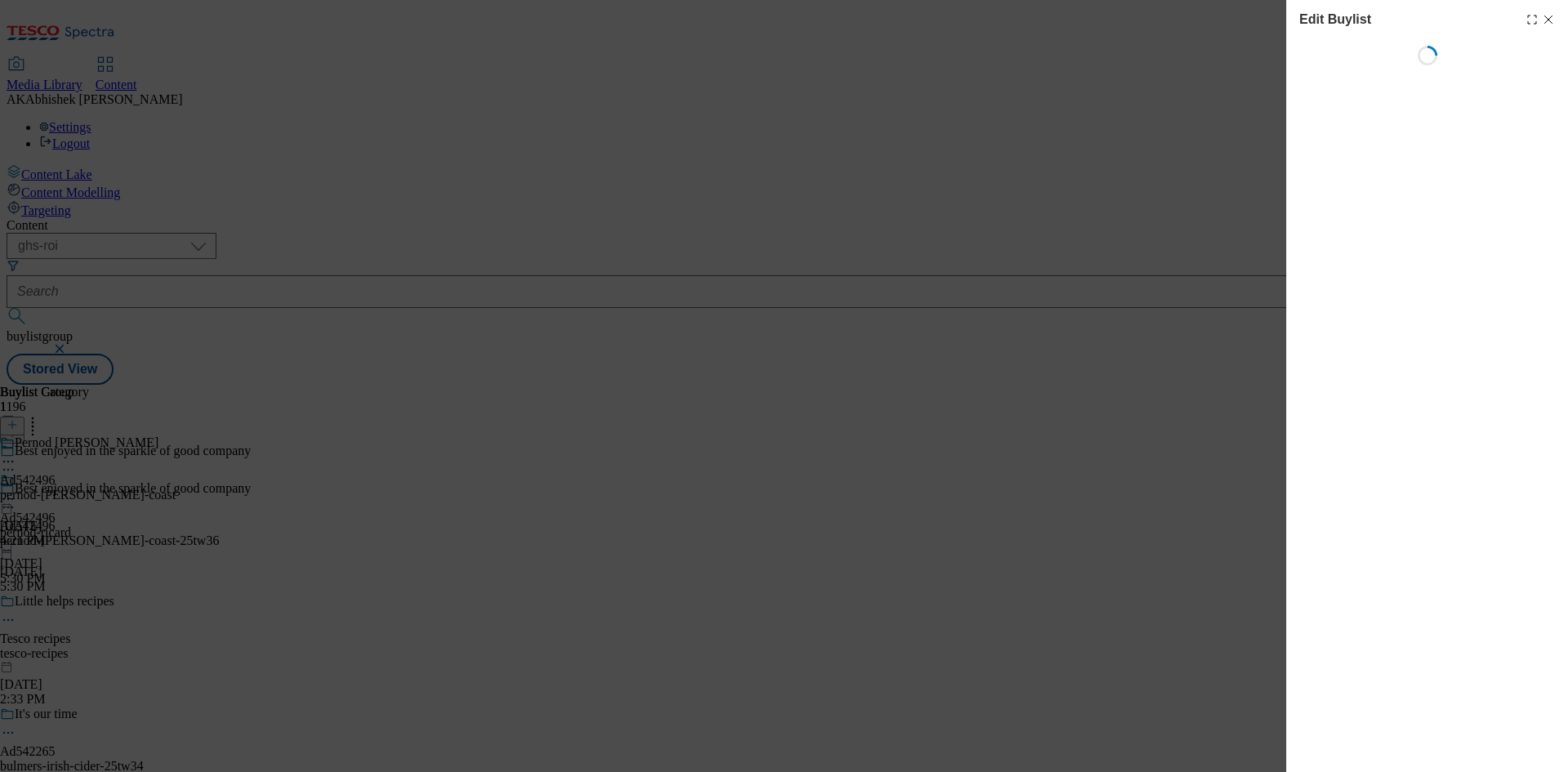
select select "tactical"
select select "supplier funded short term 1-3 weeks"
select select "dunnhumby"
select select "Banner"
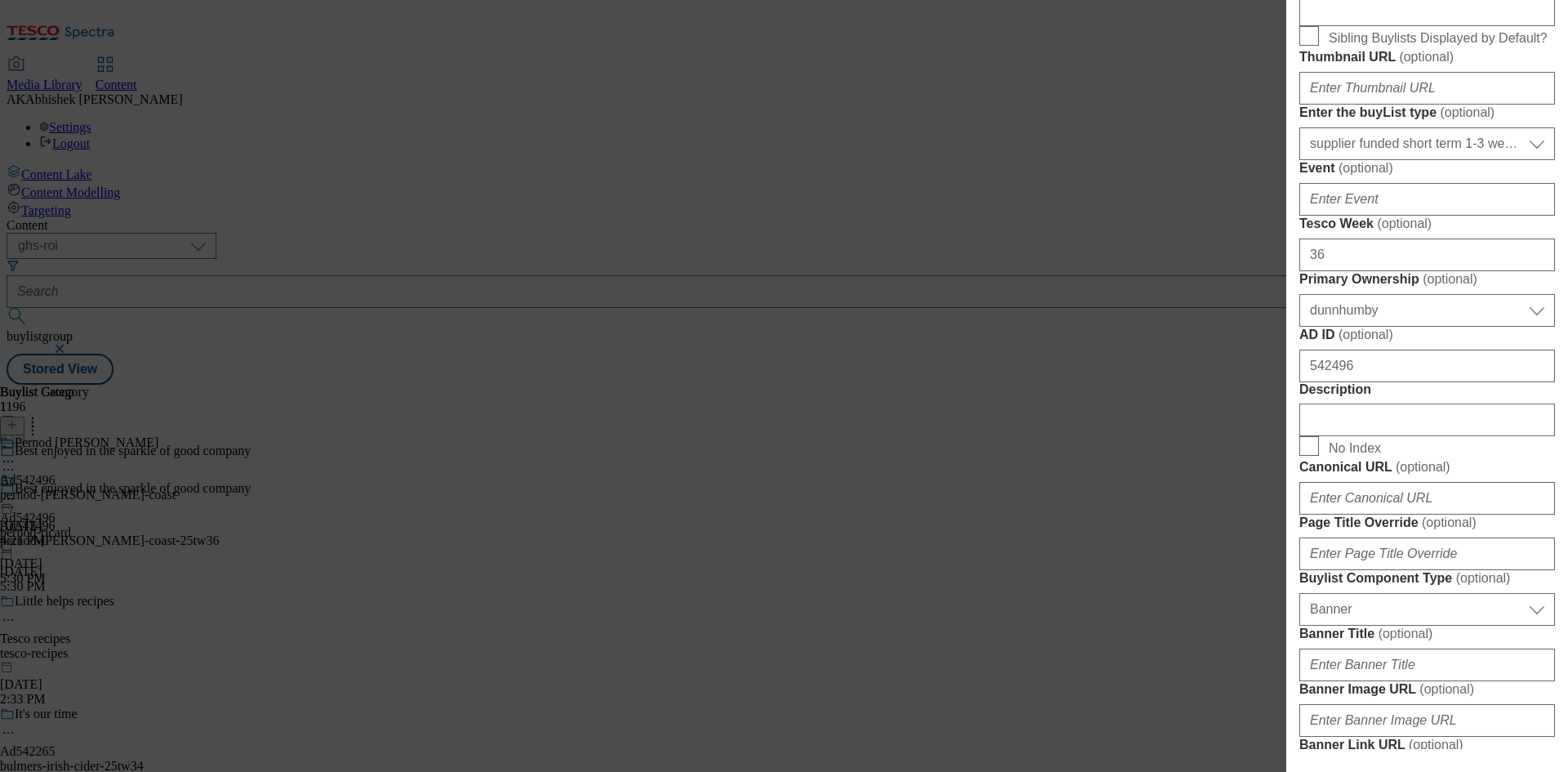
scroll to position [899, 0]
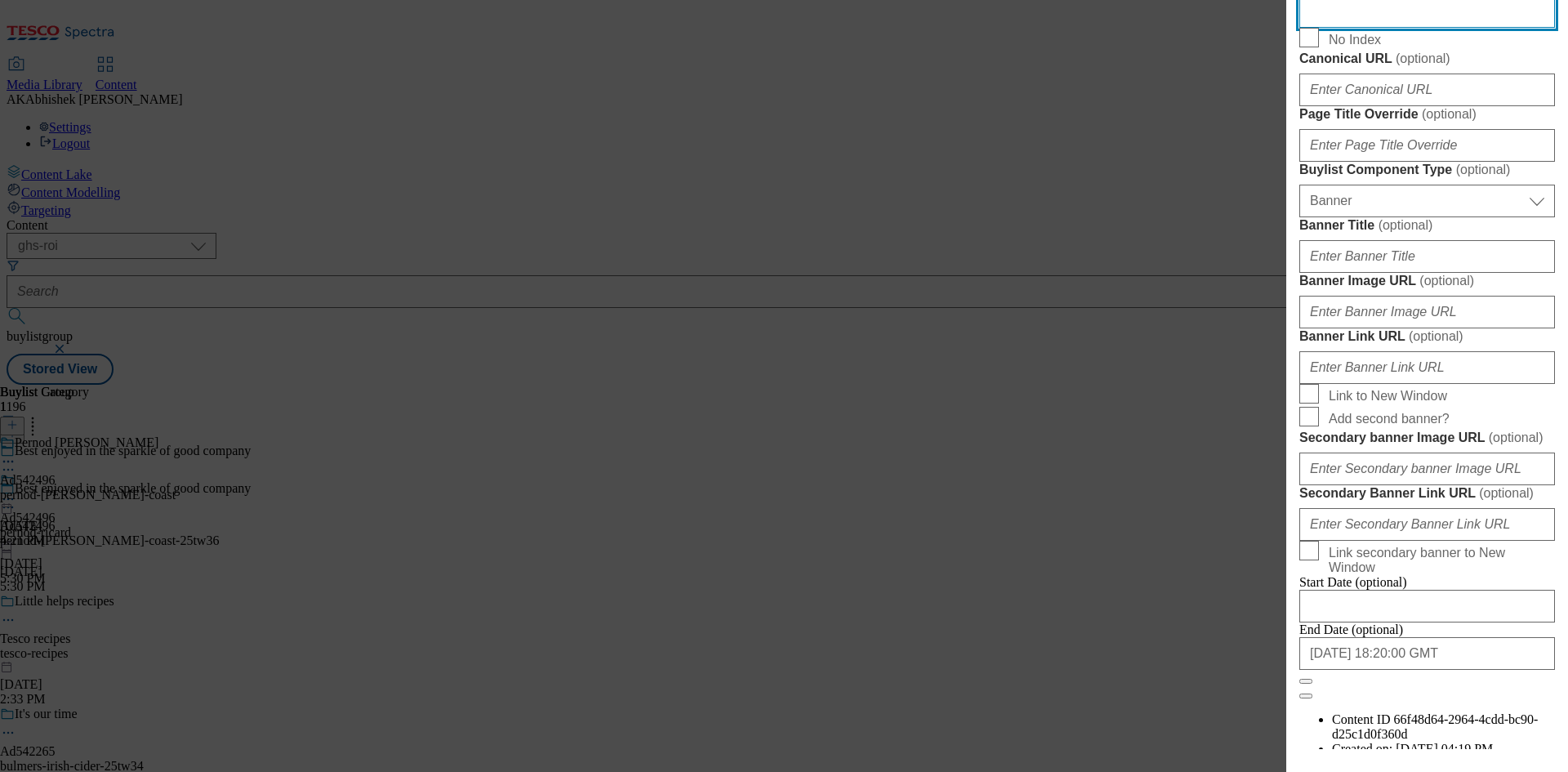
click at [1381, 28] on input "Description" at bounding box center [1426, 10] width 255 height 32
paste input "West Coast Cooler Sunburst 4 x 250ml"
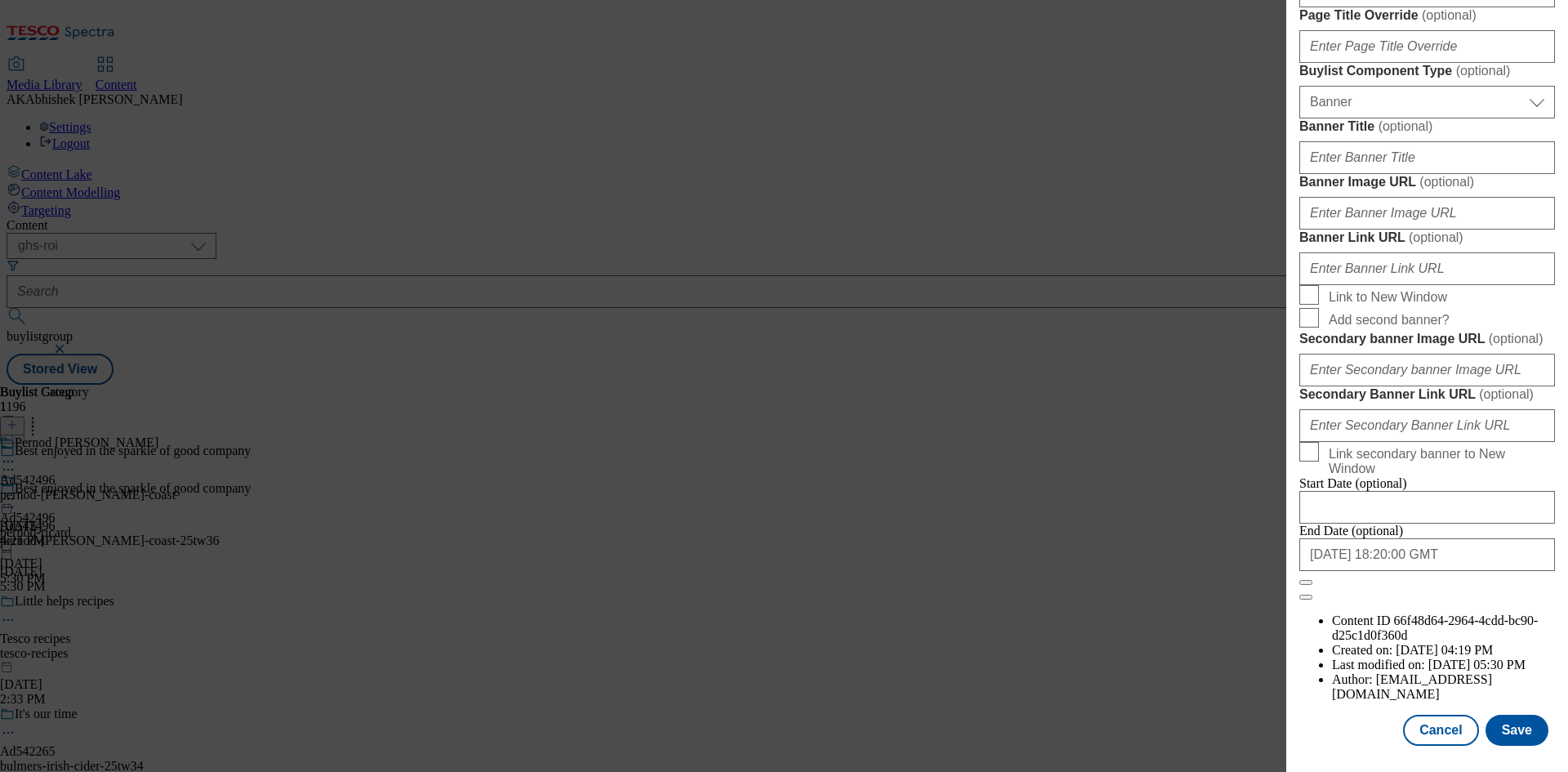
scroll to position [1604, 0]
type input "West Coast Cooler Sunburst 4 x 250ml"
click at [1516, 736] on button "Save" at bounding box center [1516, 729] width 63 height 31
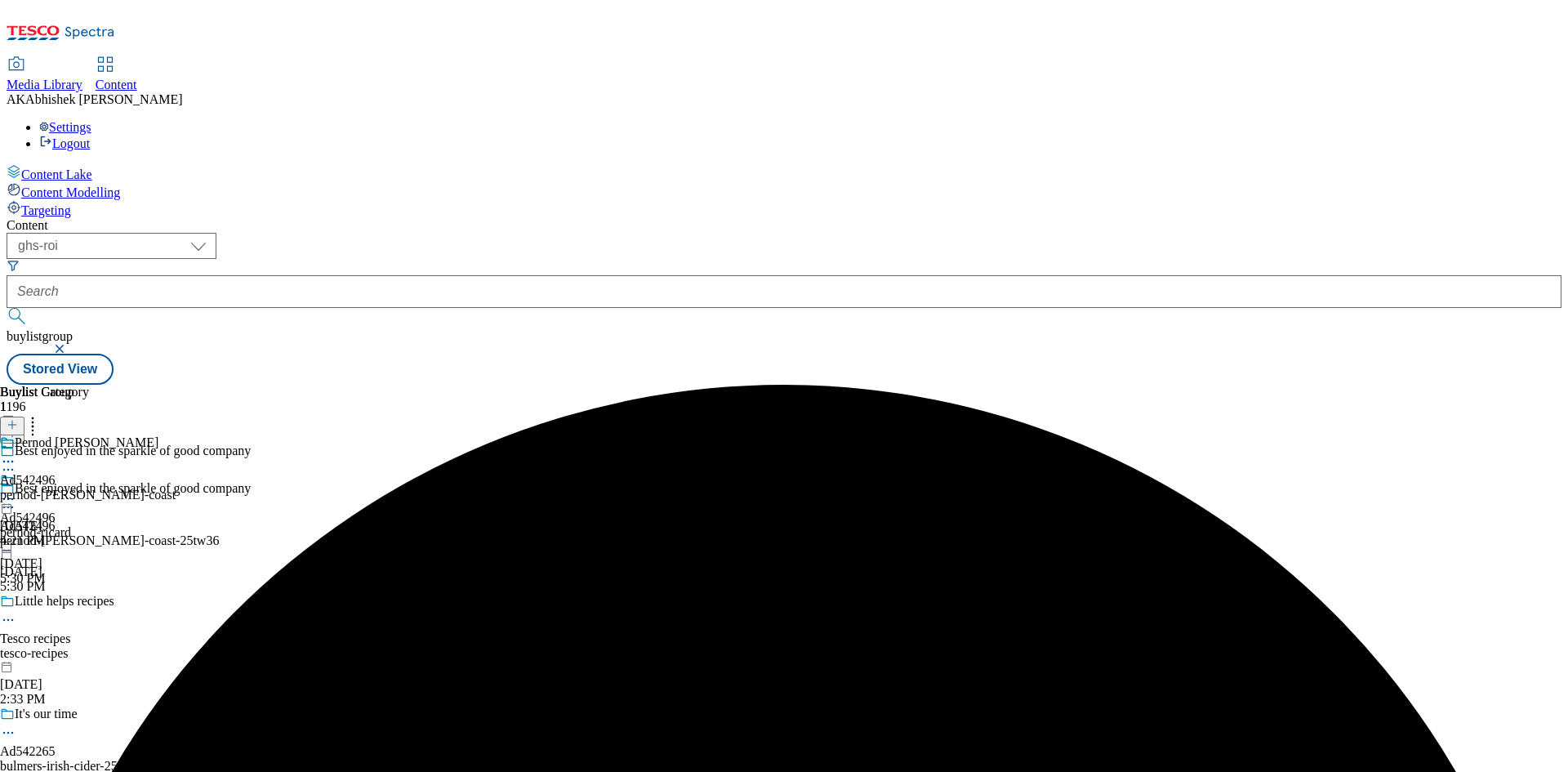
click at [17, 453] on icon at bounding box center [8, 461] width 17 height 17
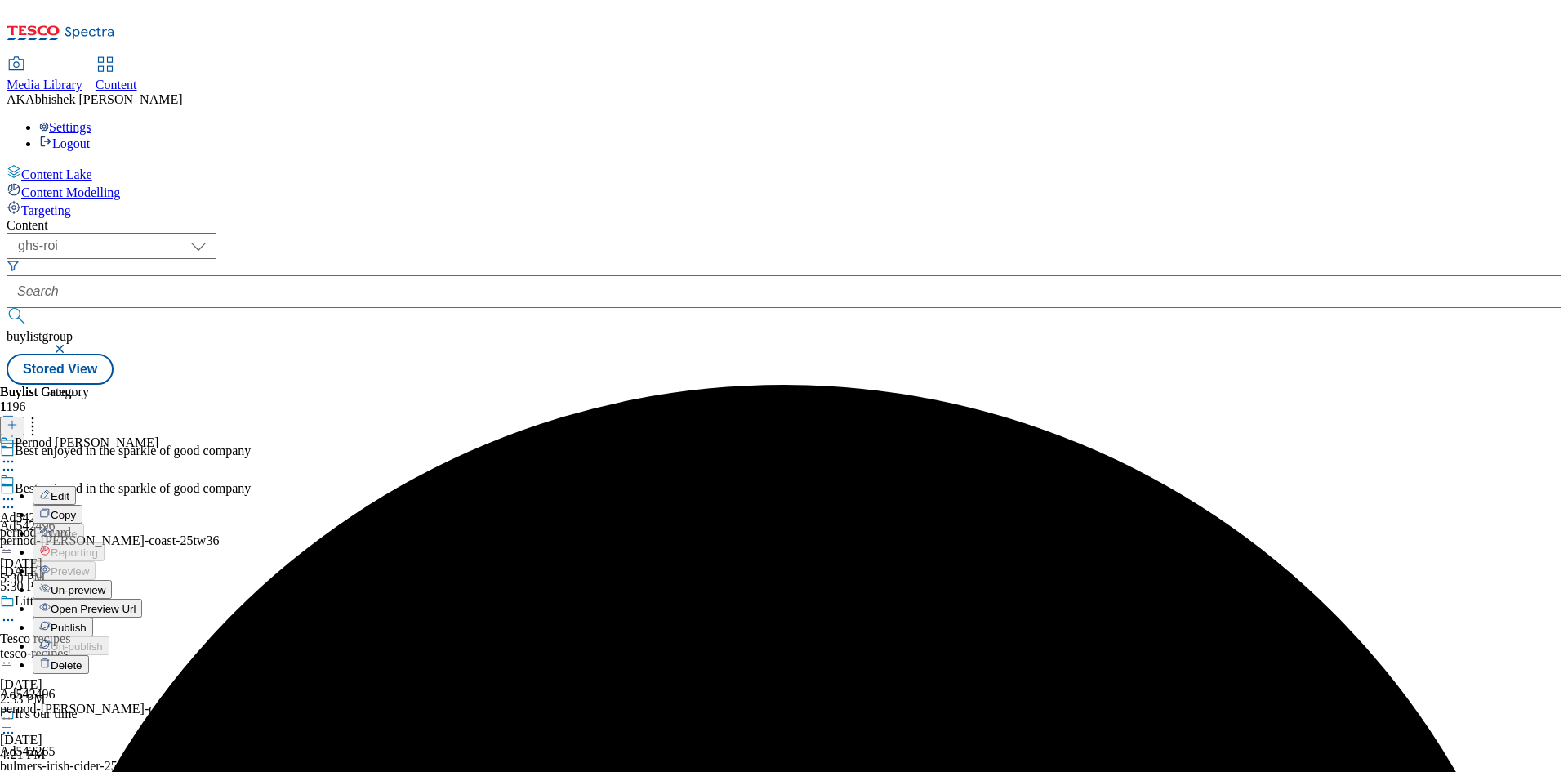
click at [51, 489] on icon at bounding box center [45, 494] width 11 height 11
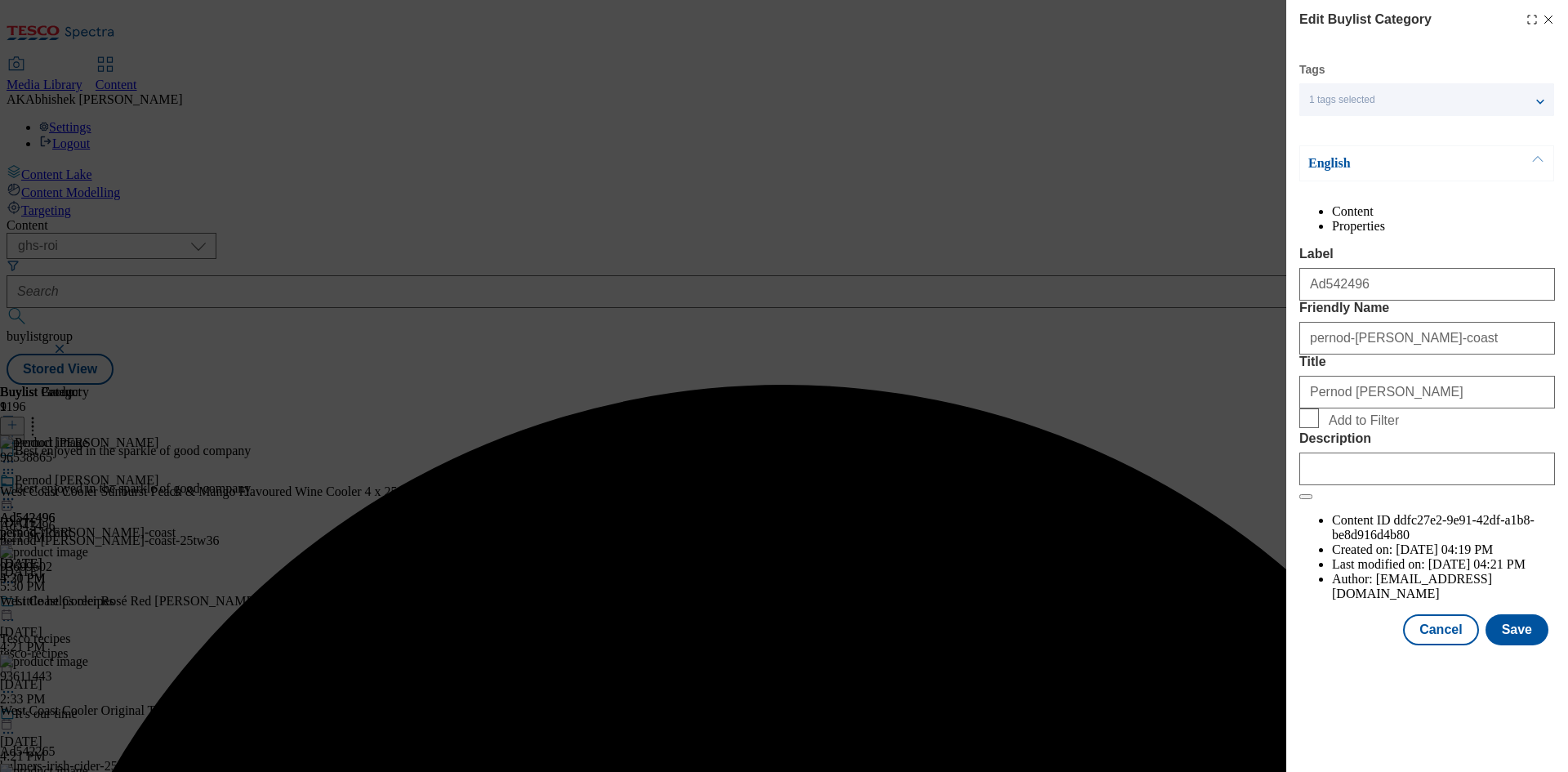
click at [1357, 485] on div "Modal" at bounding box center [1426, 465] width 255 height 39
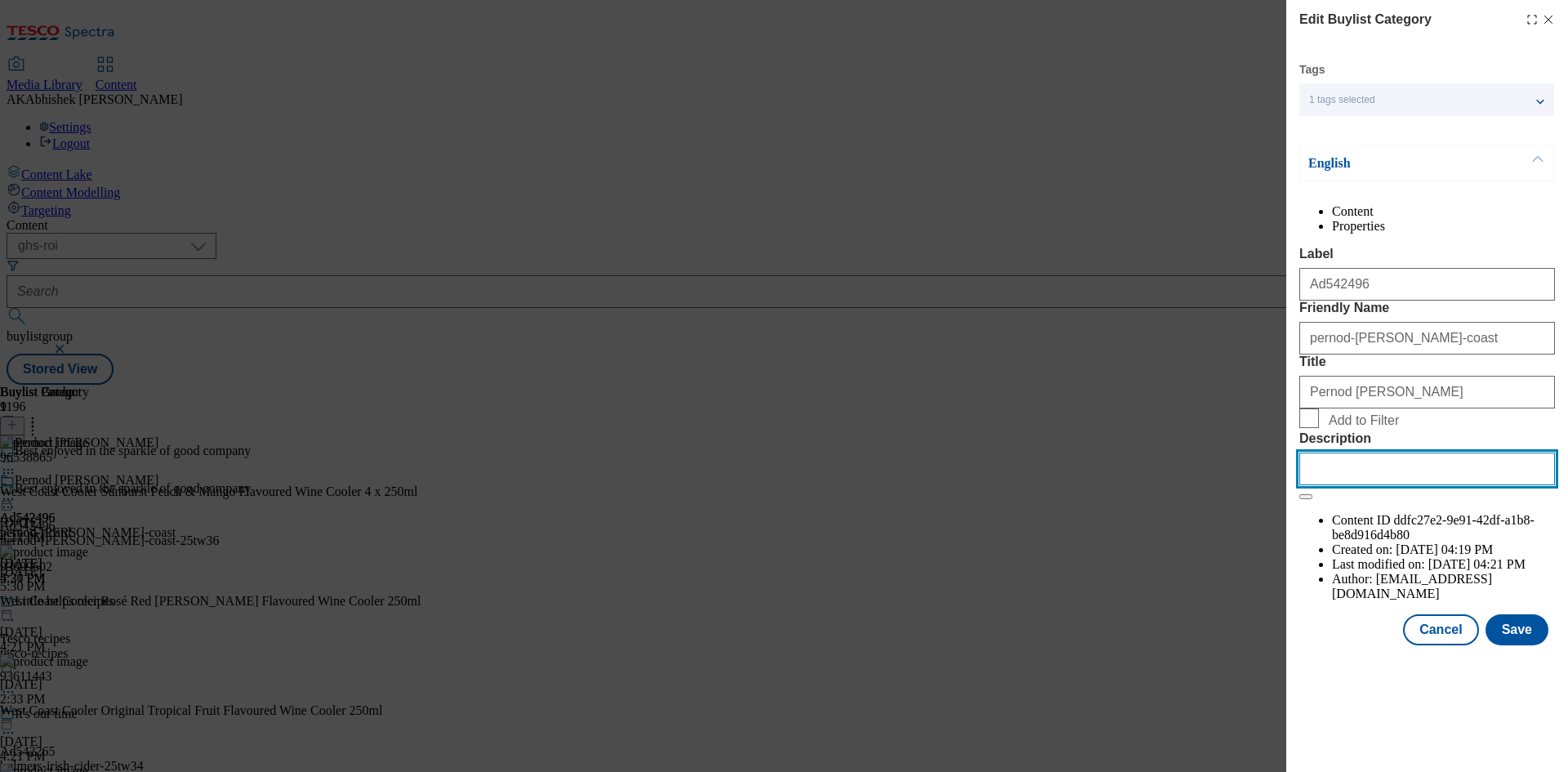
click at [1376, 485] on input "Description" at bounding box center [1426, 469] width 255 height 32
paste input "West Coast Cooler Sunburst 4 x 250ml"
type input "West Coast Cooler Sunburst 4 x 250ml"
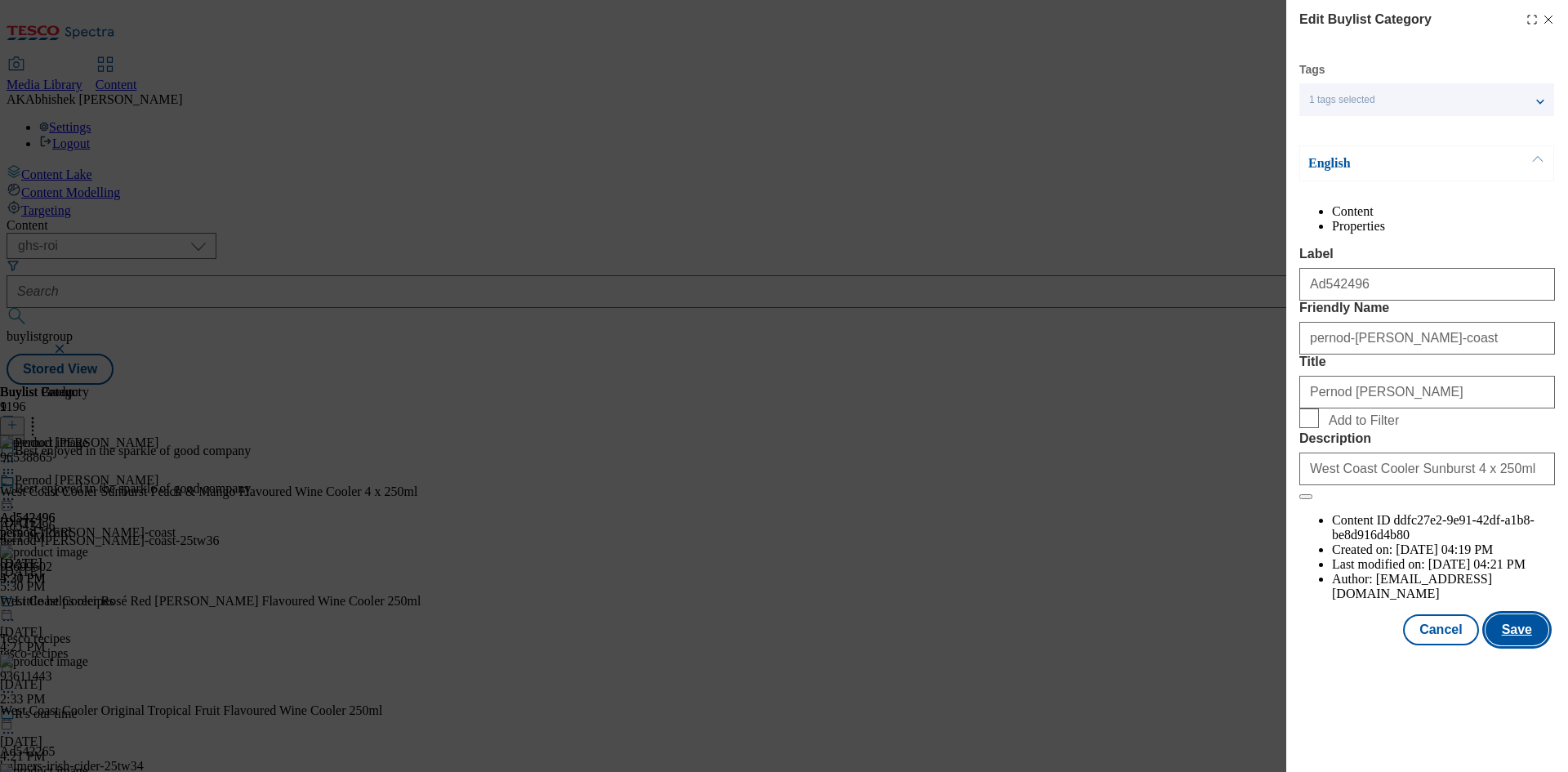
click at [1516, 645] on button "Save" at bounding box center [1516, 629] width 63 height 31
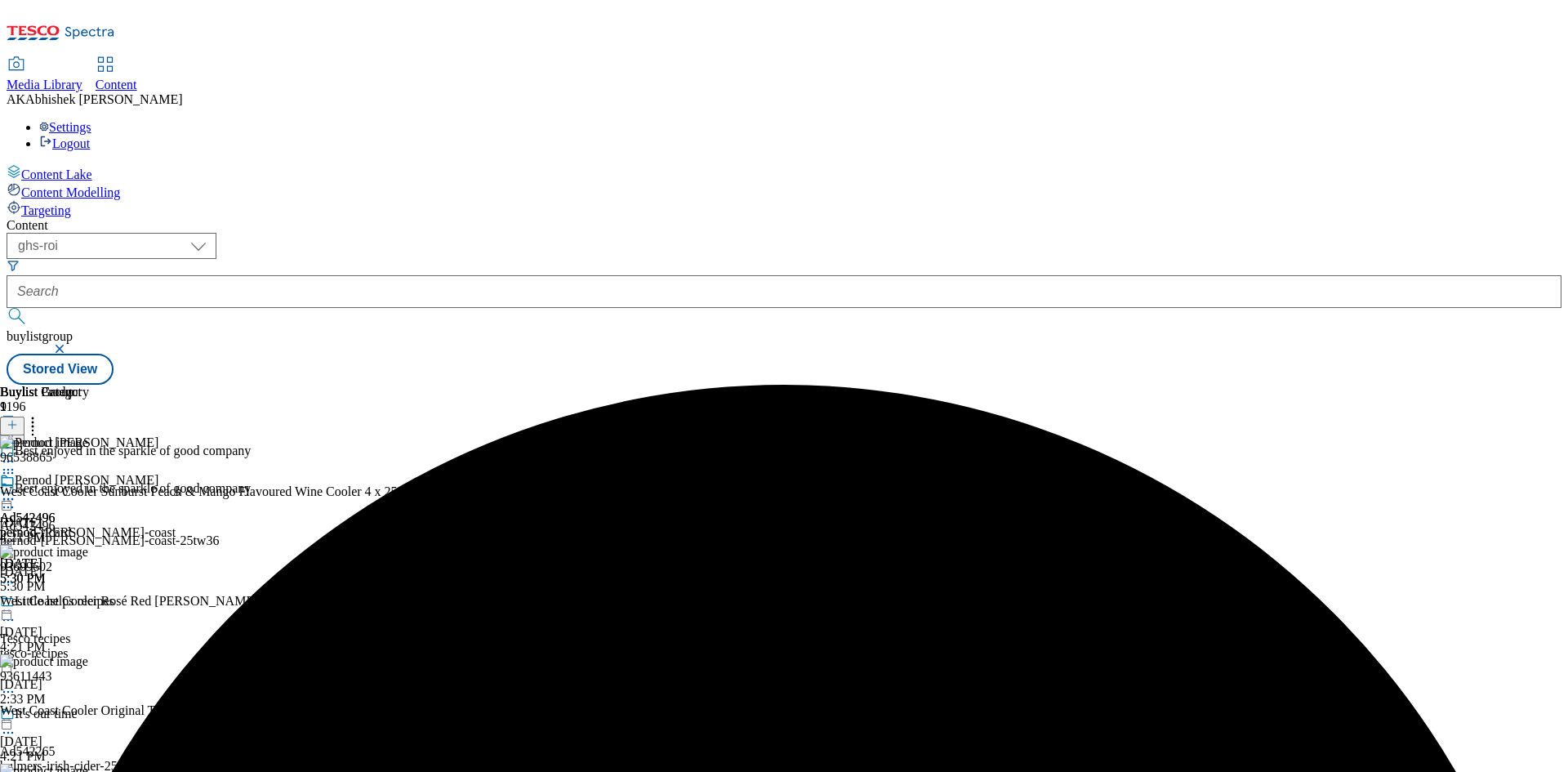
click at [17, 490] on icon at bounding box center [8, 498] width 17 height 17
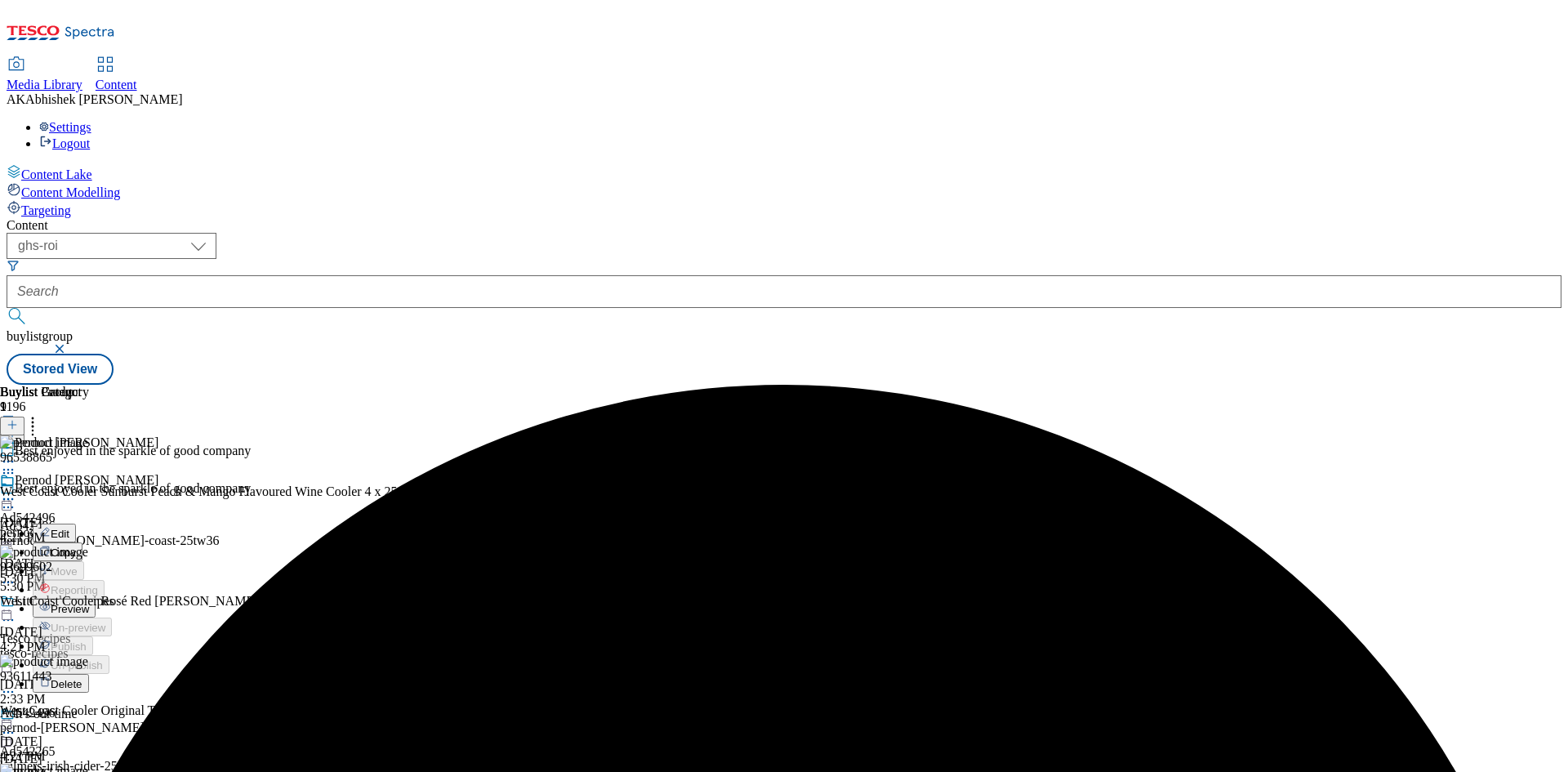
click at [89, 602] on span "Preview" at bounding box center [70, 609] width 38 height 12
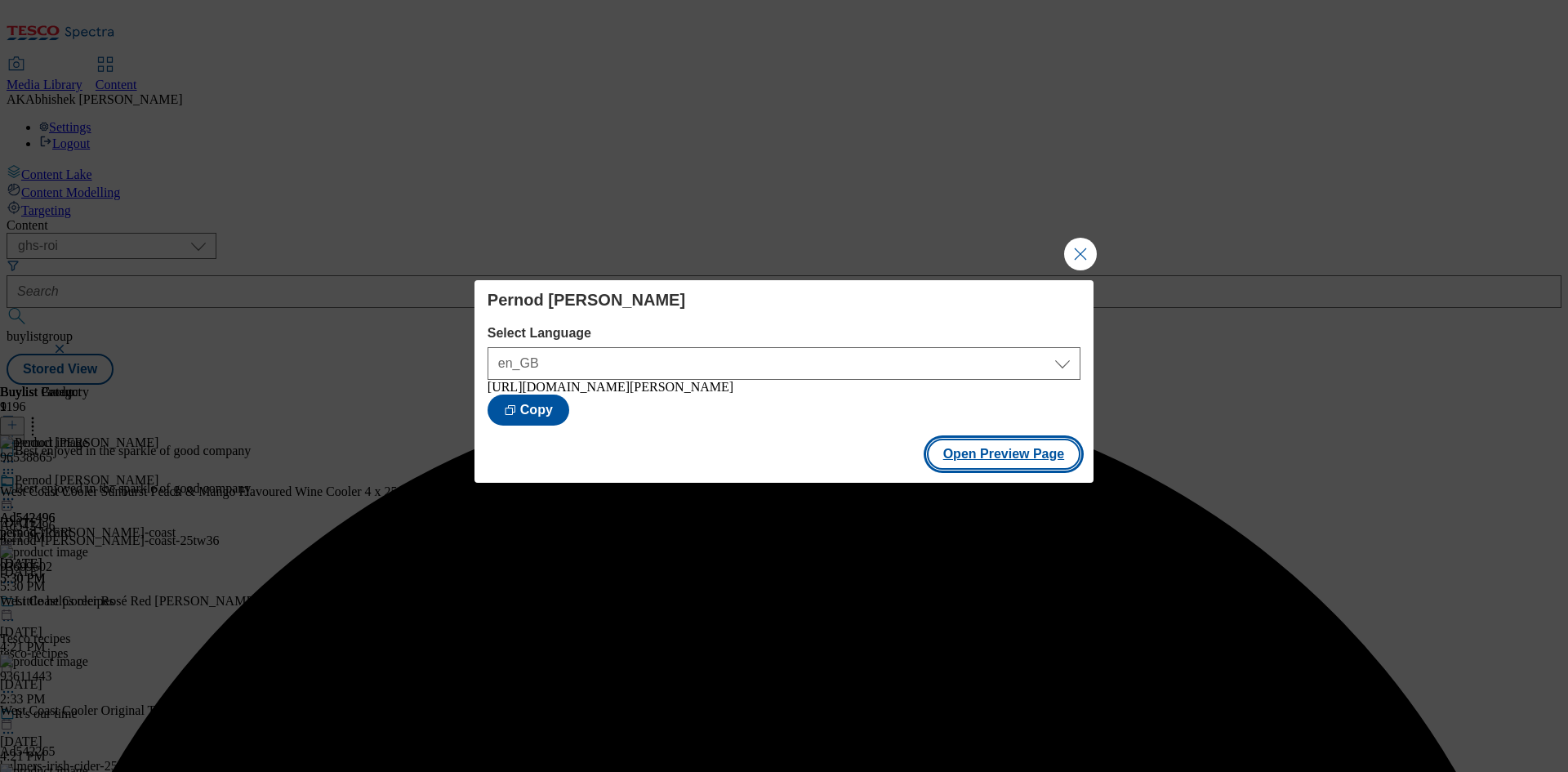
click at [1002, 456] on button "Open Preview Page" at bounding box center [1003, 454] width 155 height 31
click at [1066, 242] on button "Close Modal" at bounding box center [1079, 254] width 32 height 32
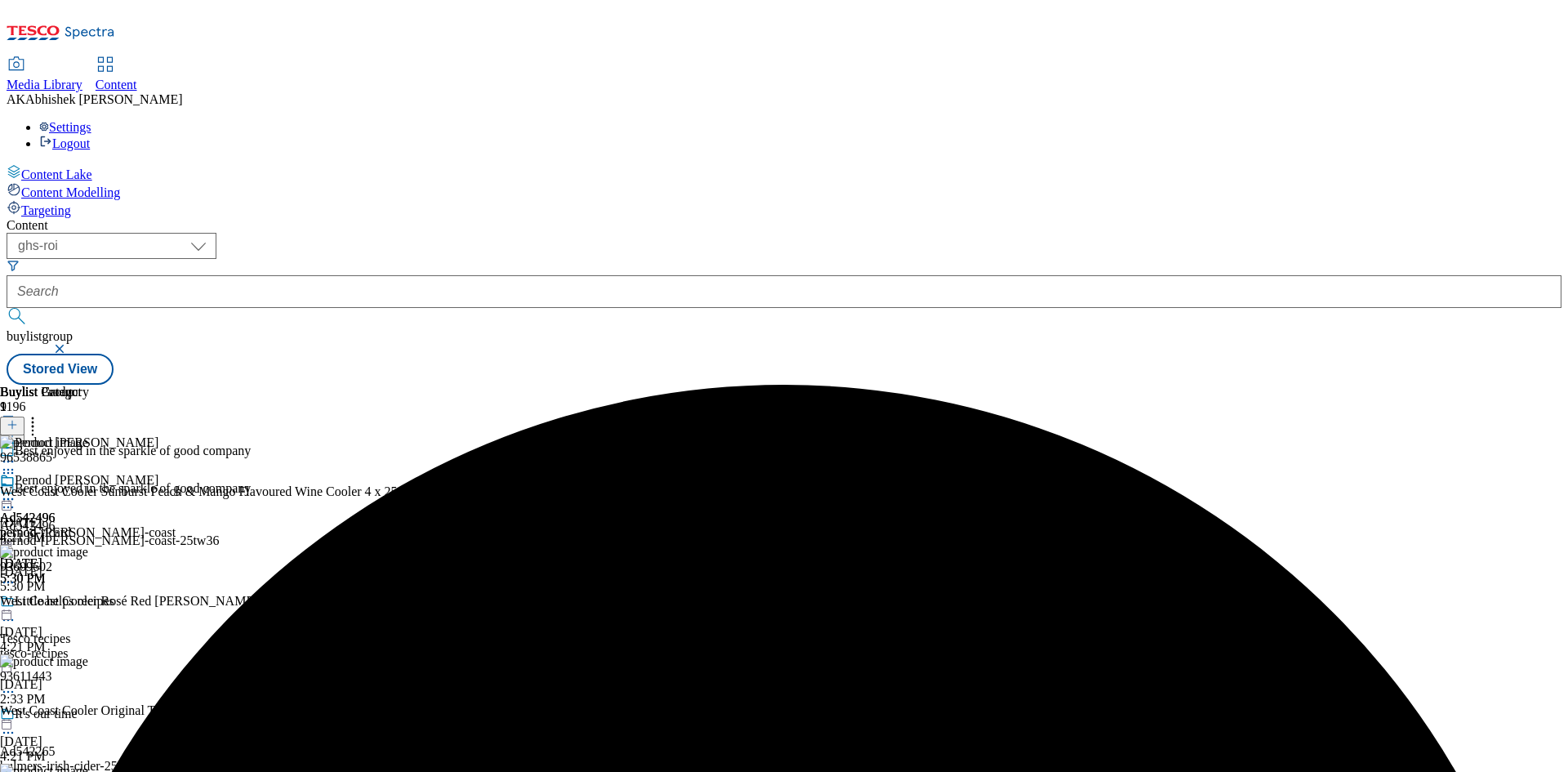
click at [17, 490] on icon at bounding box center [8, 498] width 17 height 17
click at [87, 659] on span "Publish" at bounding box center [68, 665] width 36 height 12
